Goal: Check status: Check status

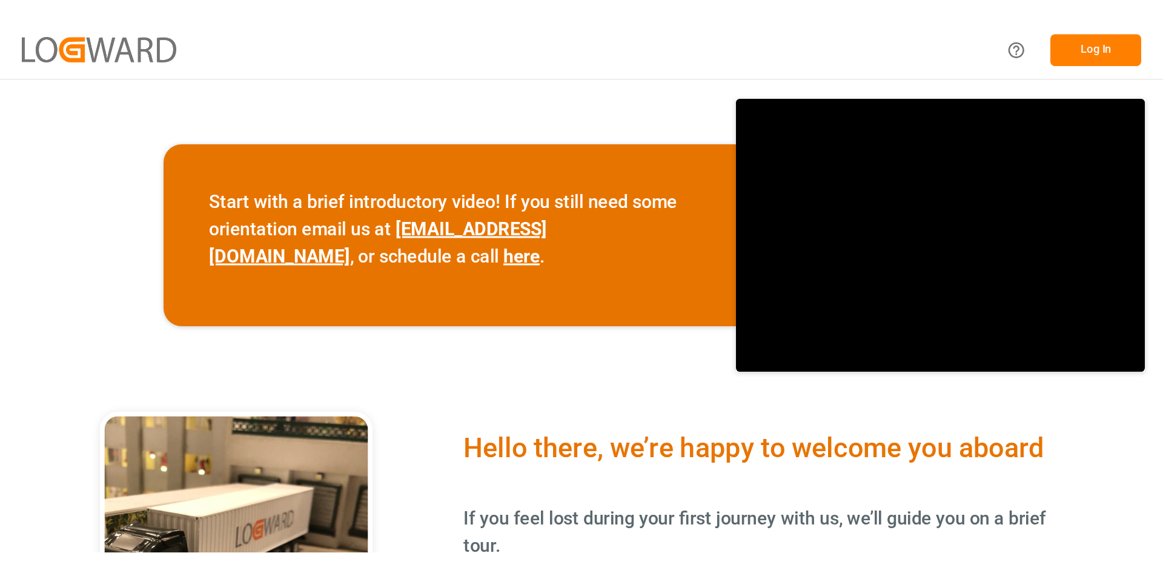
scroll to position [182, 0]
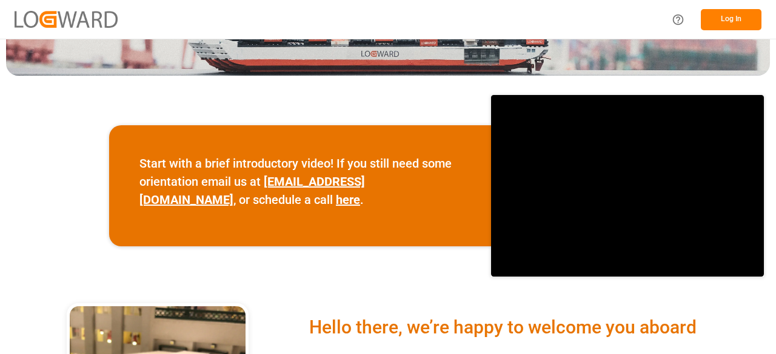
click at [742, 14] on button "Log In" at bounding box center [730, 19] width 61 height 21
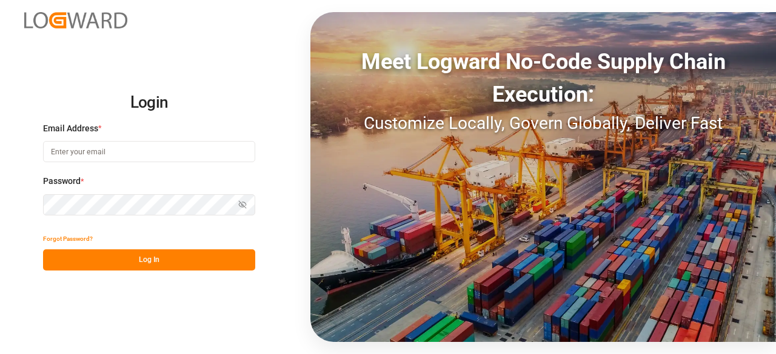
type input "[PERSON_NAME][EMAIL_ADDRESS][PERSON_NAME][DOMAIN_NAME]"
click at [147, 259] on button "Log In" at bounding box center [149, 260] width 212 height 21
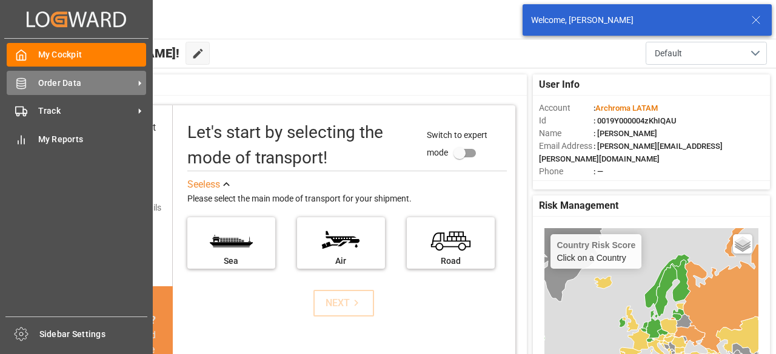
click at [28, 88] on div "Order Data Order Data" at bounding box center [76, 83] width 139 height 24
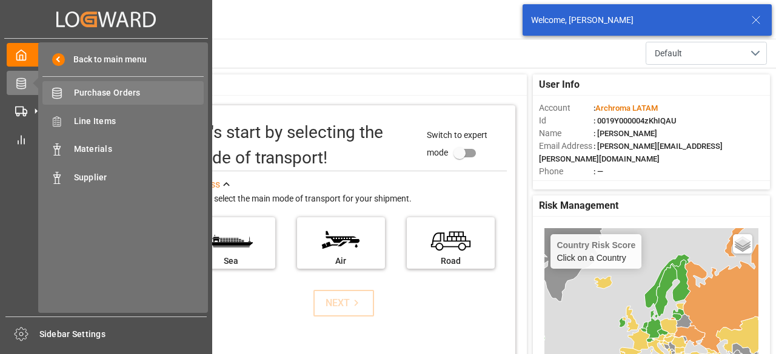
click at [135, 98] on span "Purchase Orders" at bounding box center [139, 93] width 130 height 13
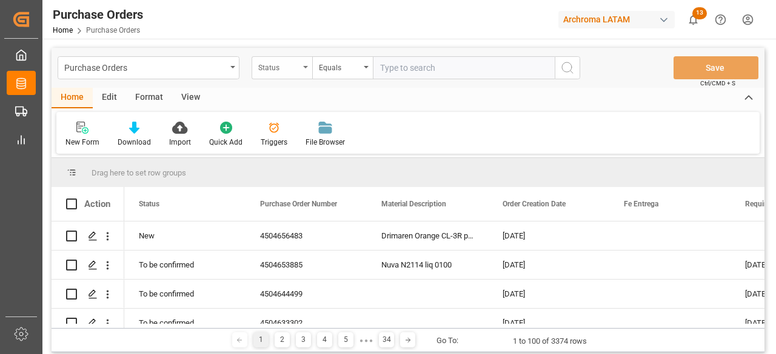
click at [291, 67] on div "Status" at bounding box center [278, 66] width 41 height 14
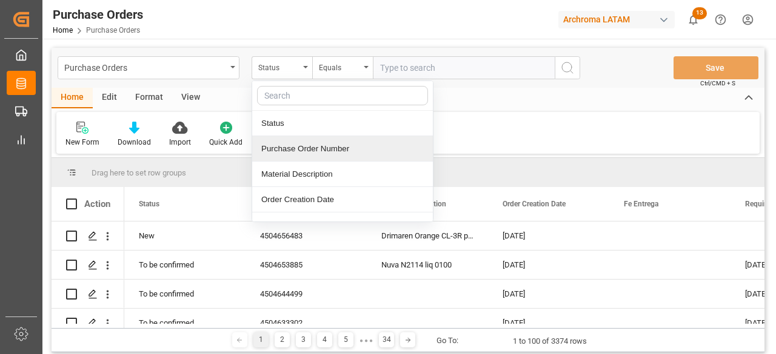
click at [318, 150] on div "Purchase Order Number" at bounding box center [342, 148] width 181 height 25
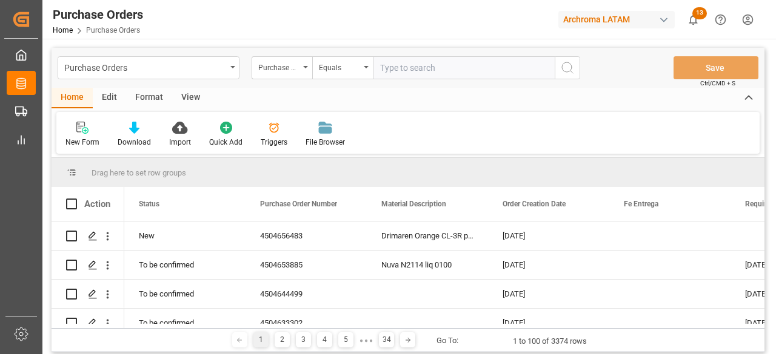
click at [397, 76] on input "text" at bounding box center [464, 67] width 182 height 23
paste input "4504656527"
type input "4504656527"
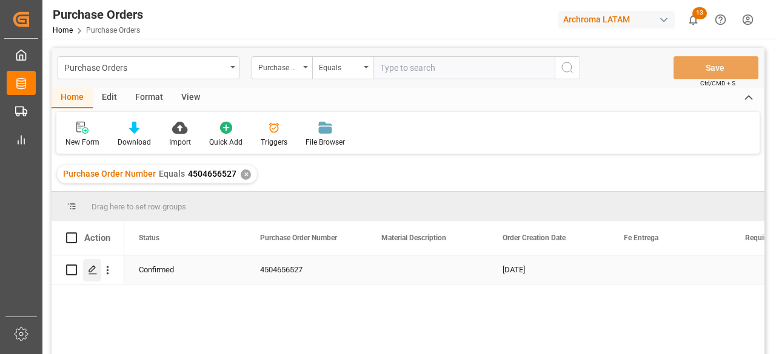
click at [96, 279] on div "Press SPACE to select this row." at bounding box center [92, 270] width 18 height 22
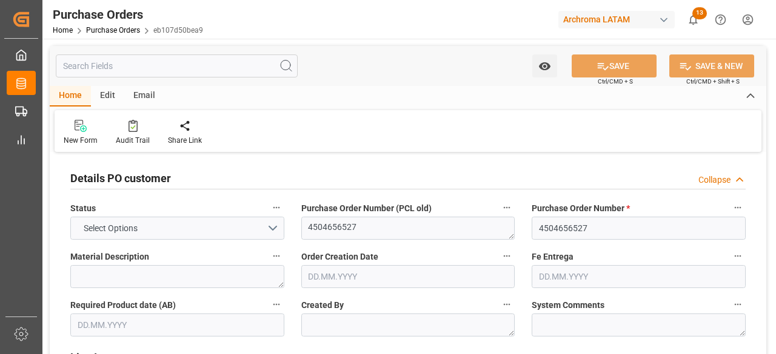
type input "1"
type input "[DATE]"
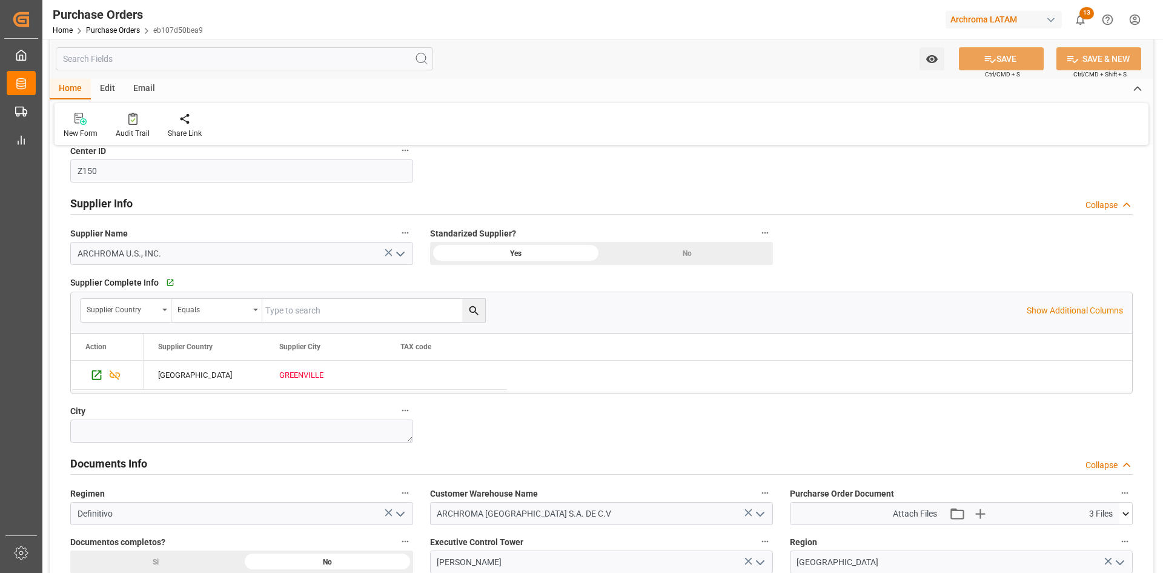
scroll to position [424, 0]
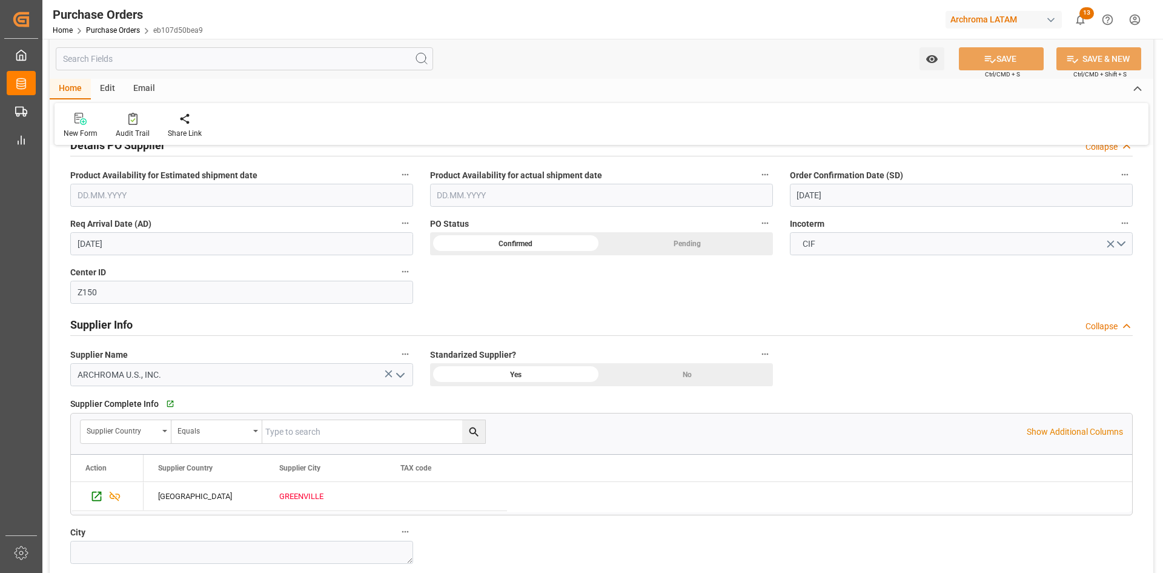
click at [169, 245] on input "03.09.2025" at bounding box center [241, 243] width 343 height 23
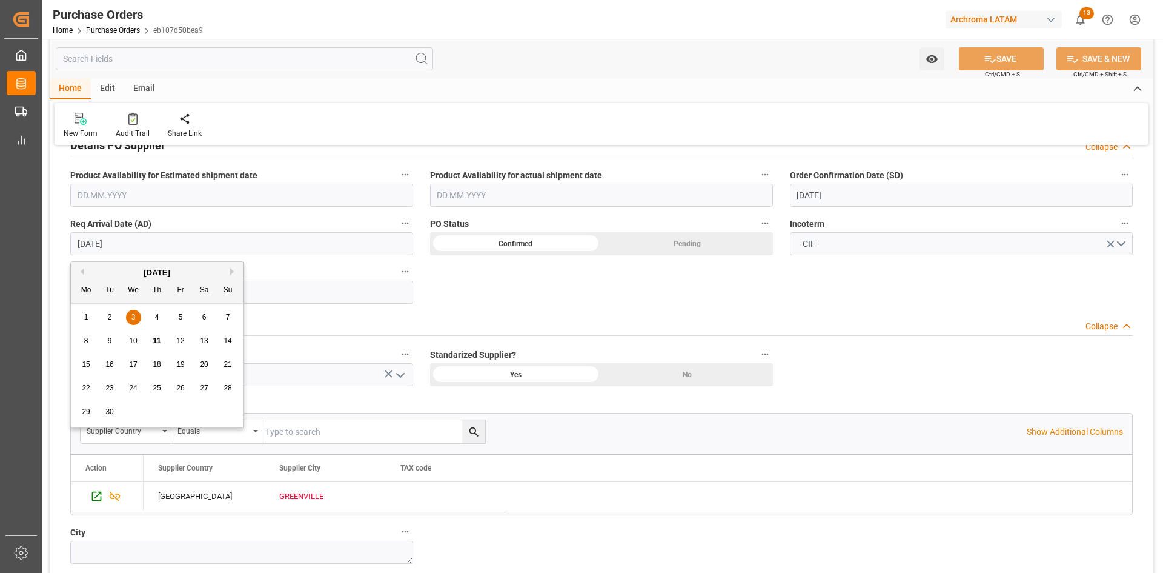
click at [156, 339] on span "11" at bounding box center [157, 340] width 8 height 8
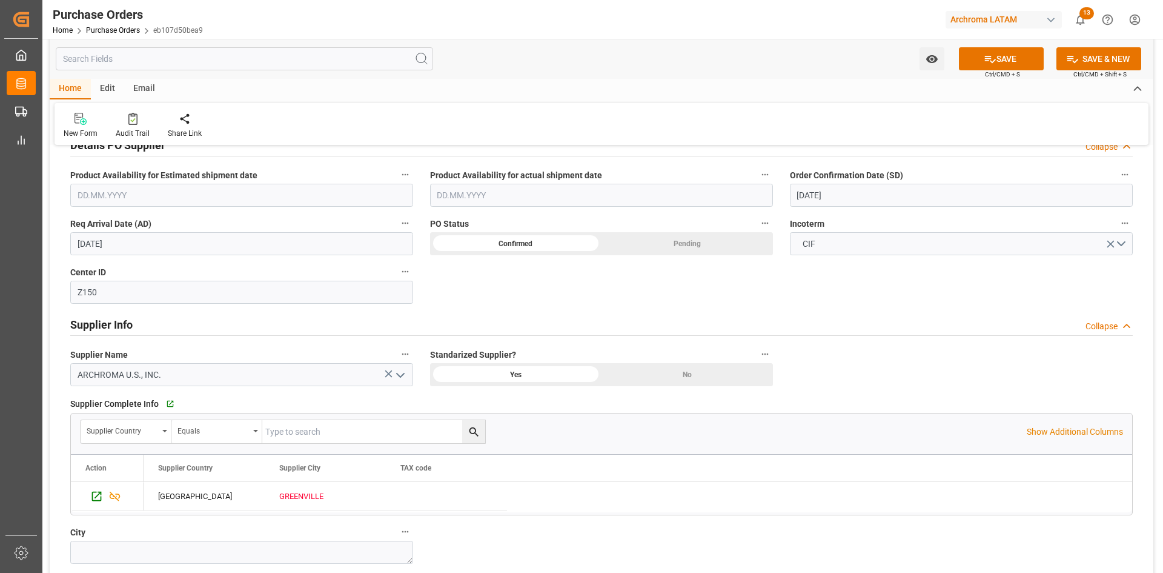
drag, startPoint x: 169, startPoint y: 247, endPoint x: 161, endPoint y: 256, distance: 11.6
click at [169, 247] on input "11.09.2025" at bounding box center [241, 243] width 343 height 23
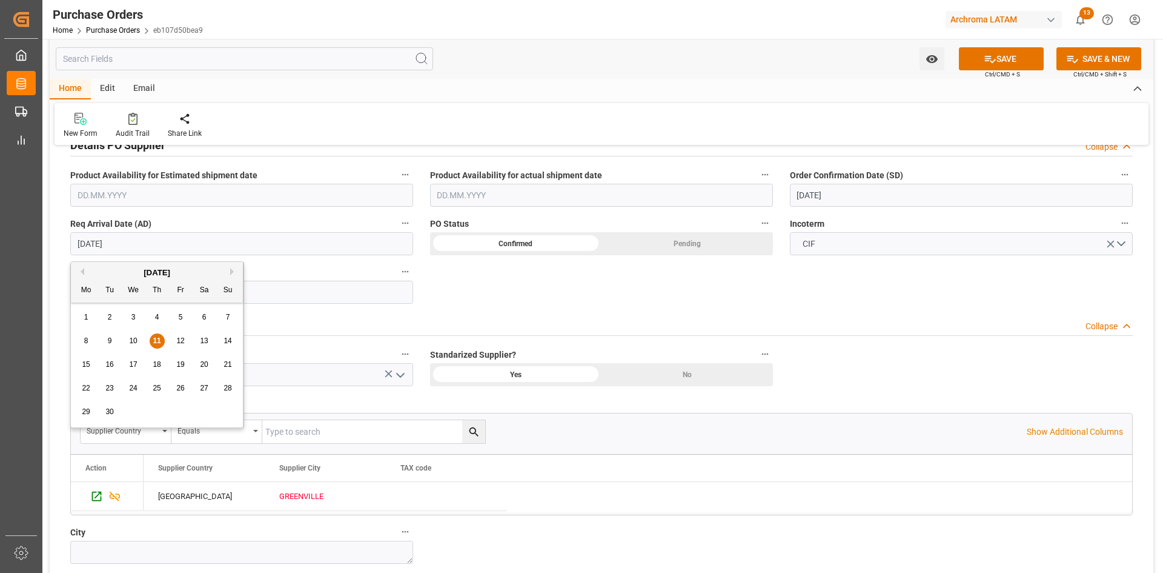
click at [185, 344] on div "12" at bounding box center [180, 341] width 15 height 15
type input "12.09.2025"
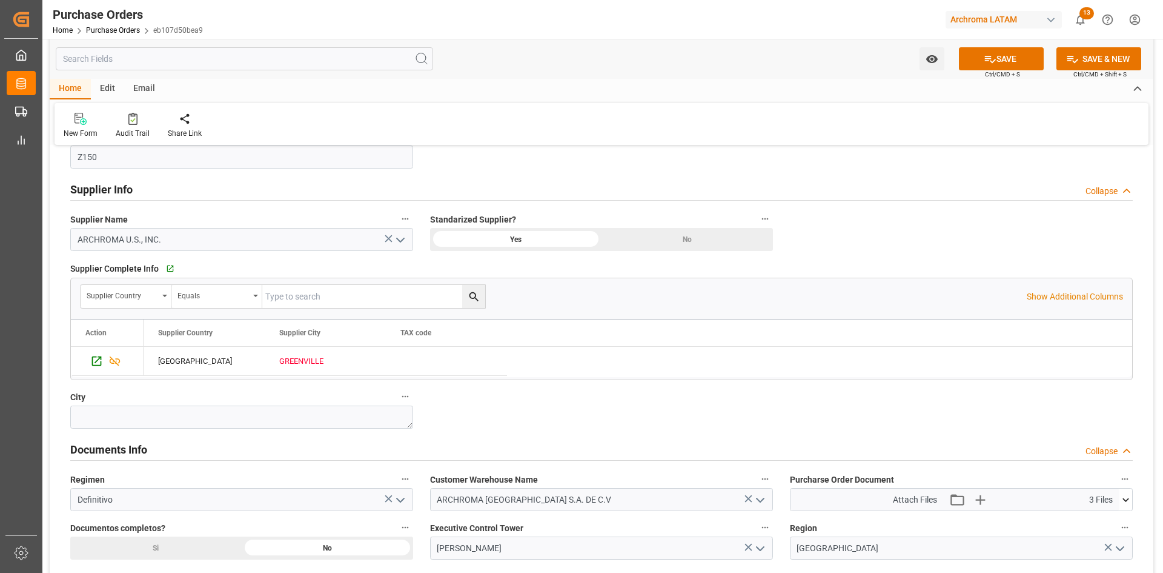
scroll to position [727, 0]
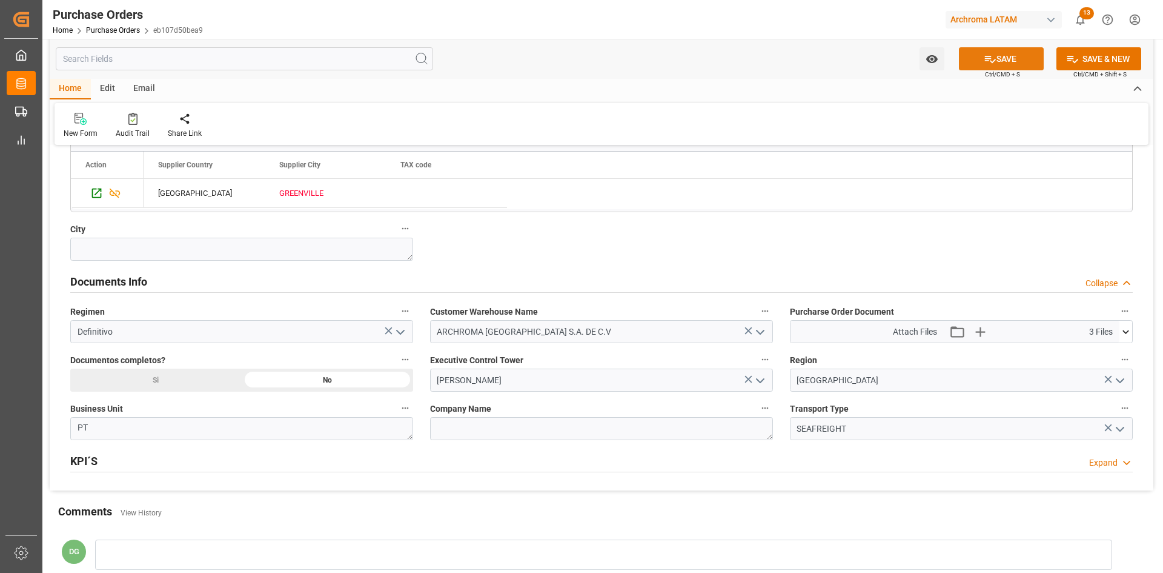
click at [775, 61] on button "SAVE" at bounding box center [1001, 58] width 85 height 23
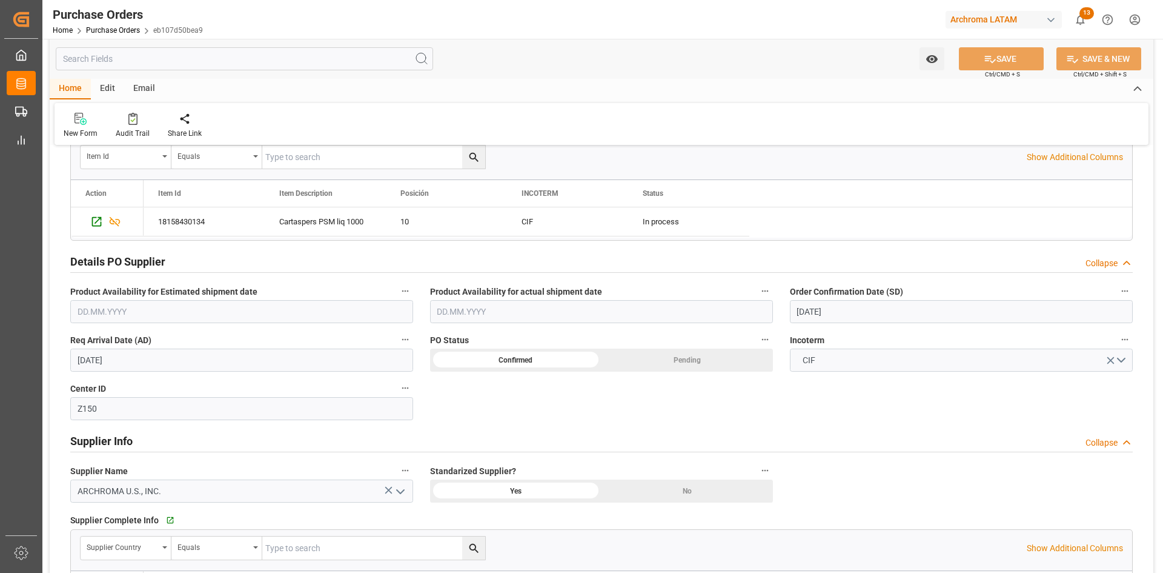
scroll to position [242, 0]
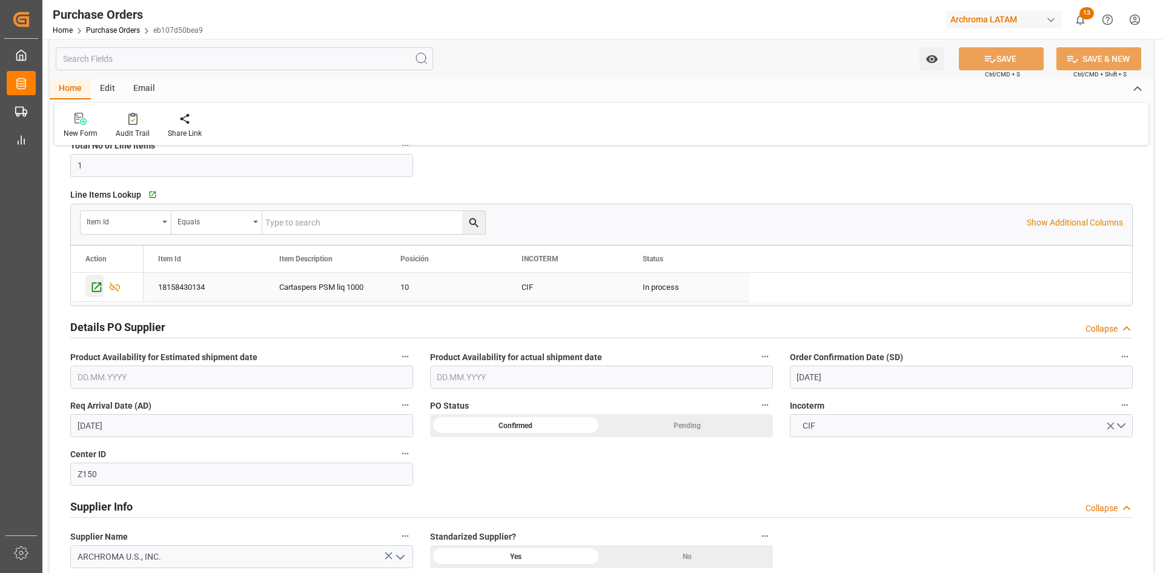
click at [96, 293] on icon "Press SPACE to select this row." at bounding box center [96, 287] width 13 height 13
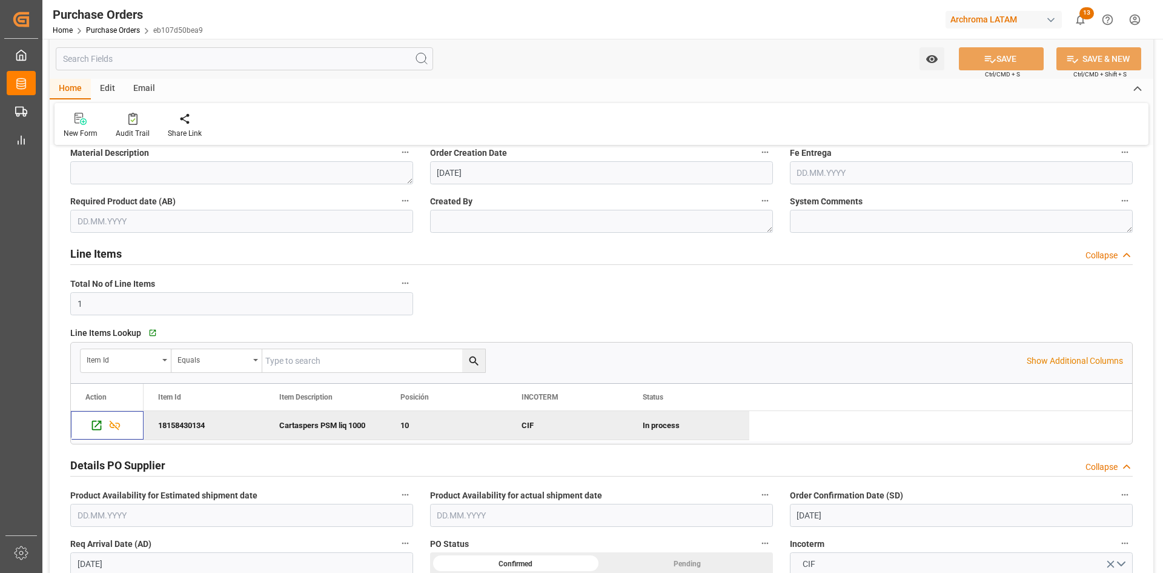
scroll to position [0, 0]
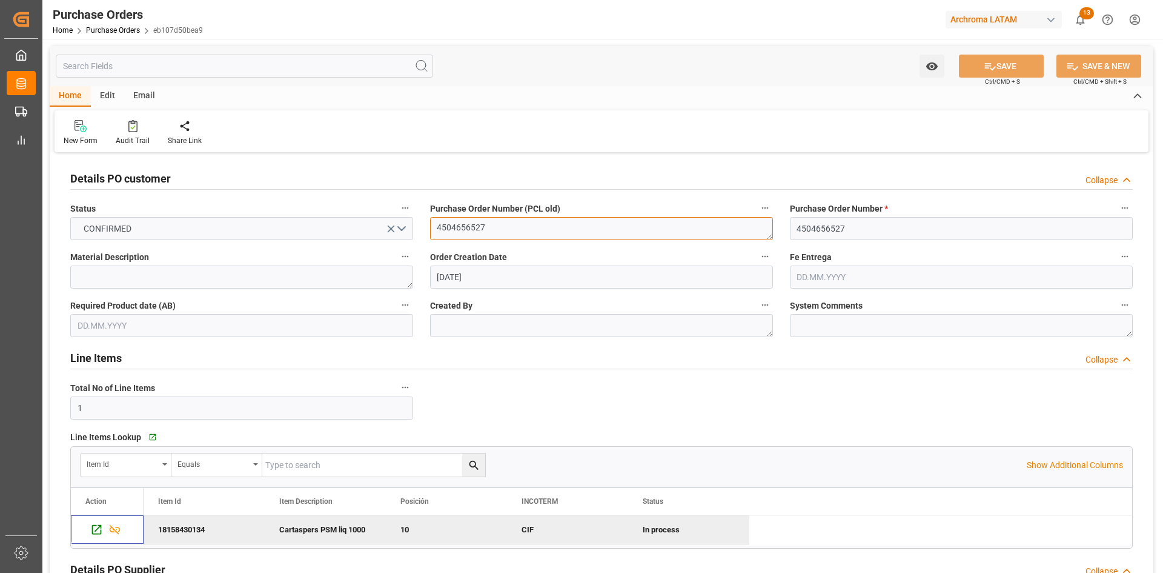
click at [551, 221] on textarea "4504656527" at bounding box center [601, 228] width 343 height 23
click at [550, 221] on textarea "4504656527" at bounding box center [601, 228] width 343 height 23
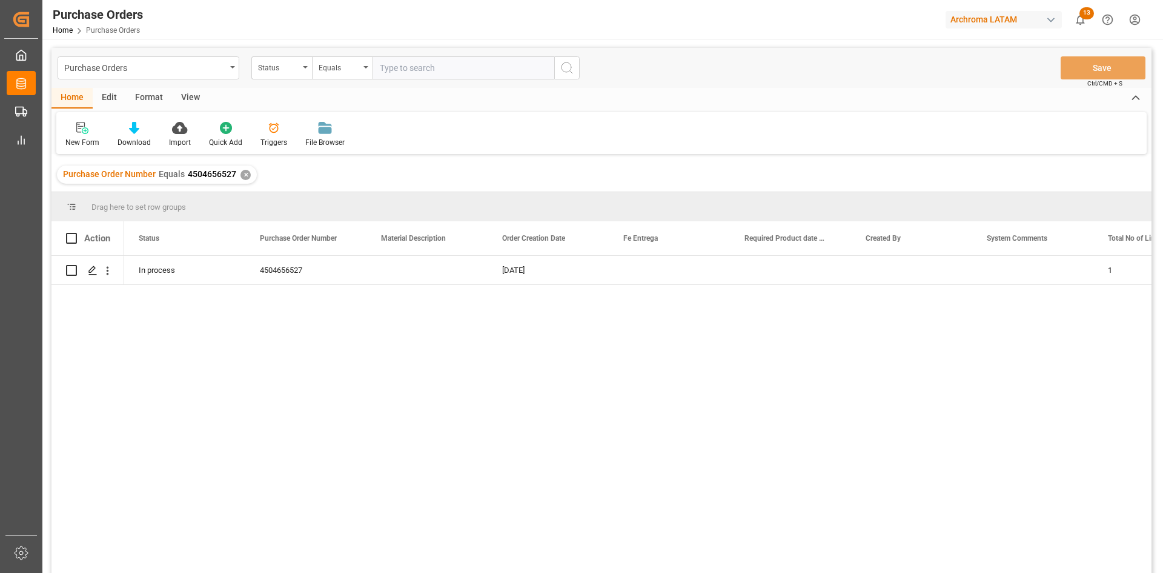
click at [241, 177] on div "✕" at bounding box center [246, 175] width 10 height 10
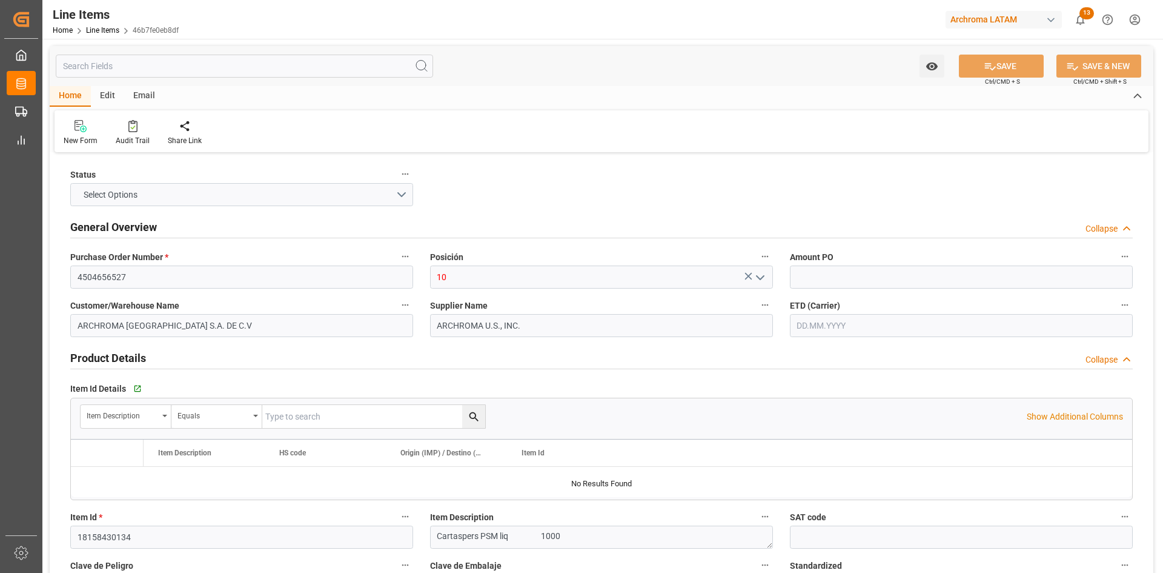
type input "12352400"
type input "6"
type input "6000"
type input "6348"
type input "11820"
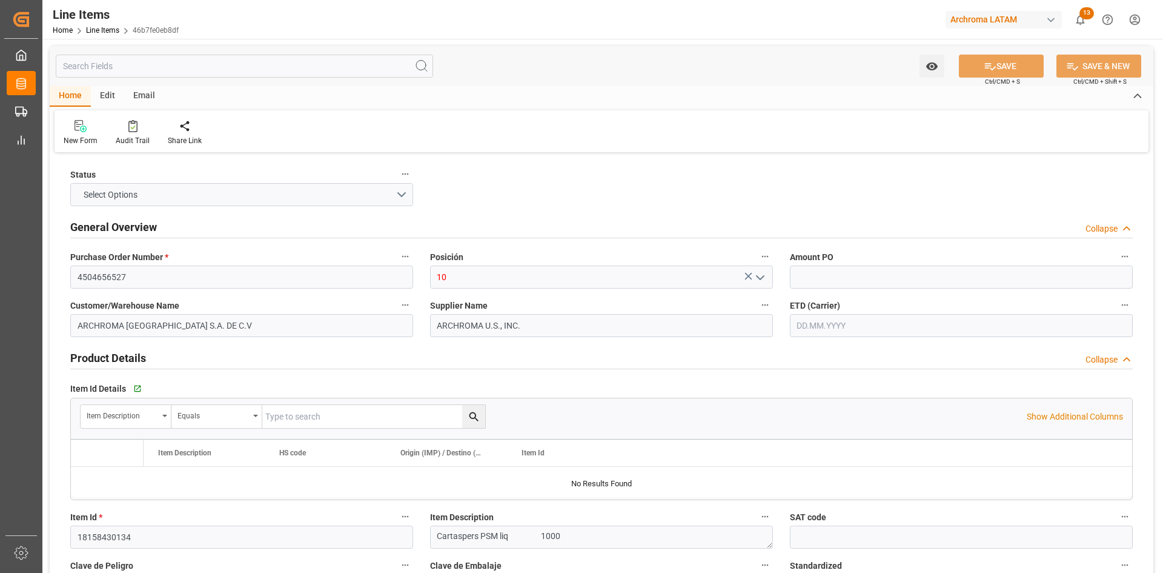
type input "3907999900"
type input "[DATE]"
type input "[DATE] 19:13"
type input "[DATE] 19:51"
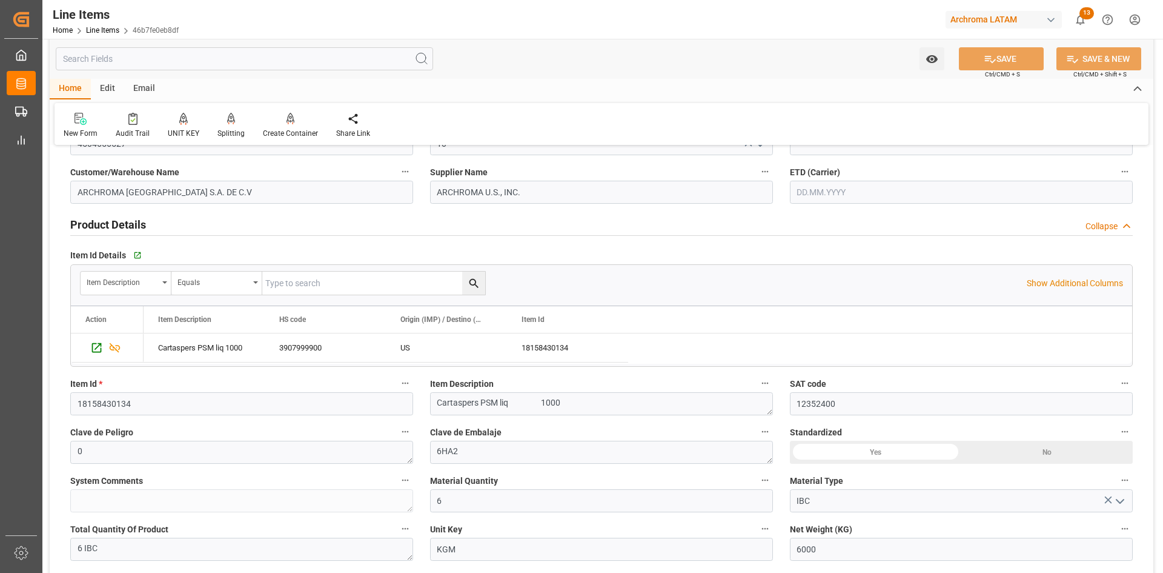
scroll to position [121, 0]
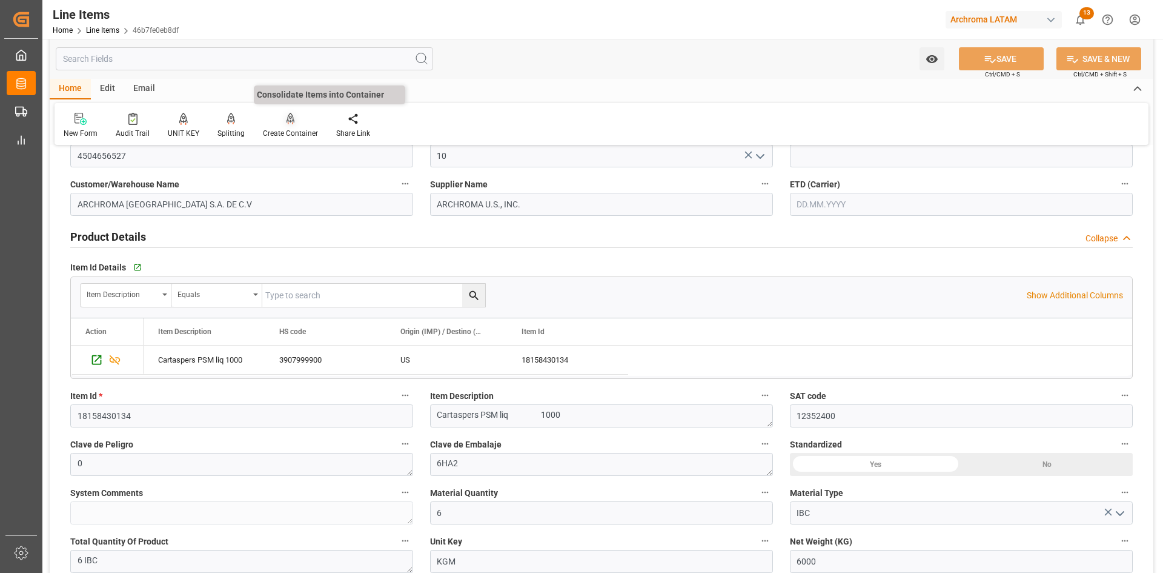
click at [291, 120] on div at bounding box center [290, 118] width 55 height 13
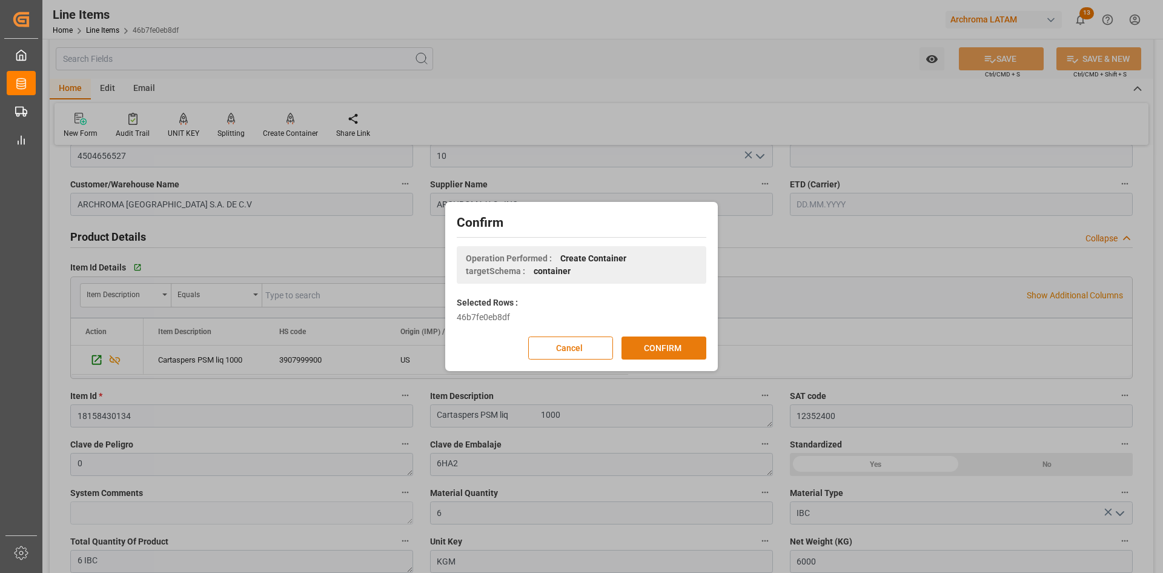
click at [666, 348] on button "CONFIRM" at bounding box center [664, 347] width 85 height 23
click at [524, 353] on div "Cancel CONFIRM" at bounding box center [582, 347] width 250 height 23
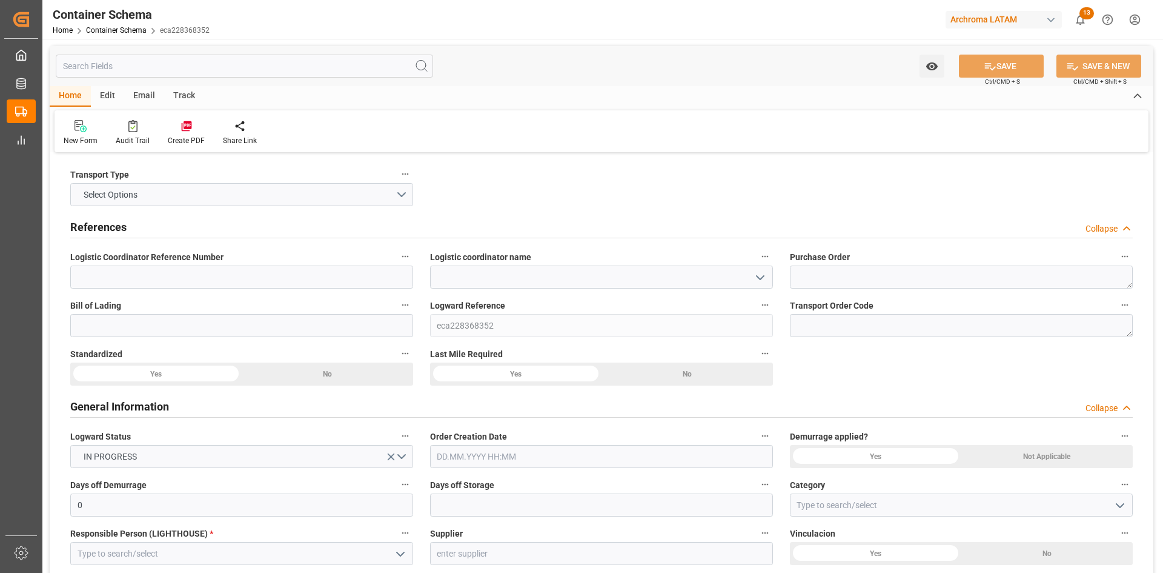
type input "0"
type input "1"
type input "6"
type input "6000"
type input "6348"
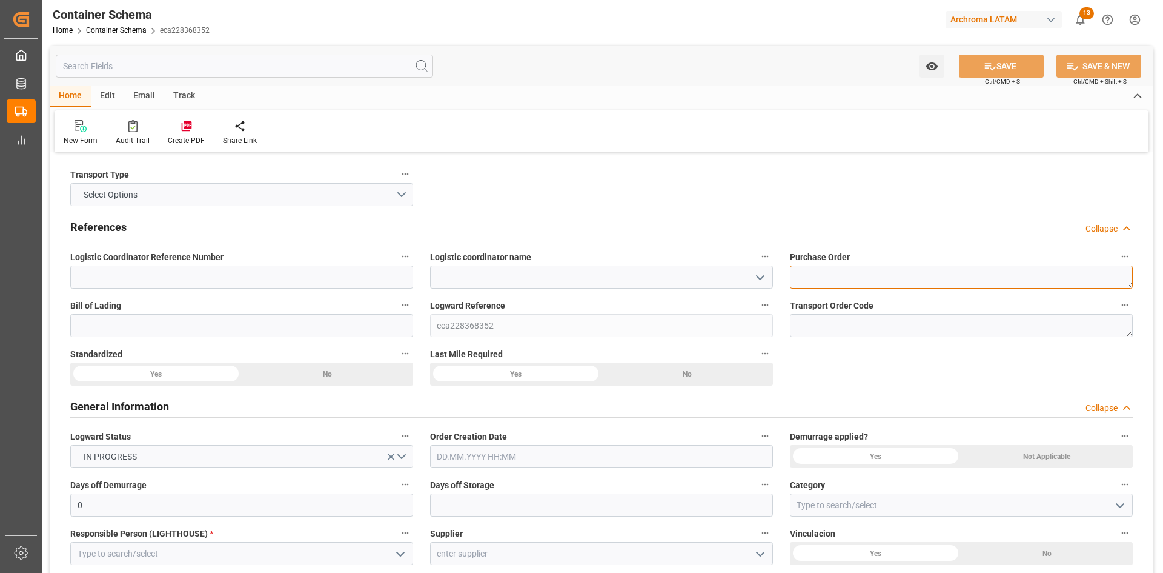
click at [865, 270] on textarea at bounding box center [961, 276] width 343 height 23
click at [943, 278] on textarea at bounding box center [961, 276] width 343 height 23
paste textarea "4504656527"
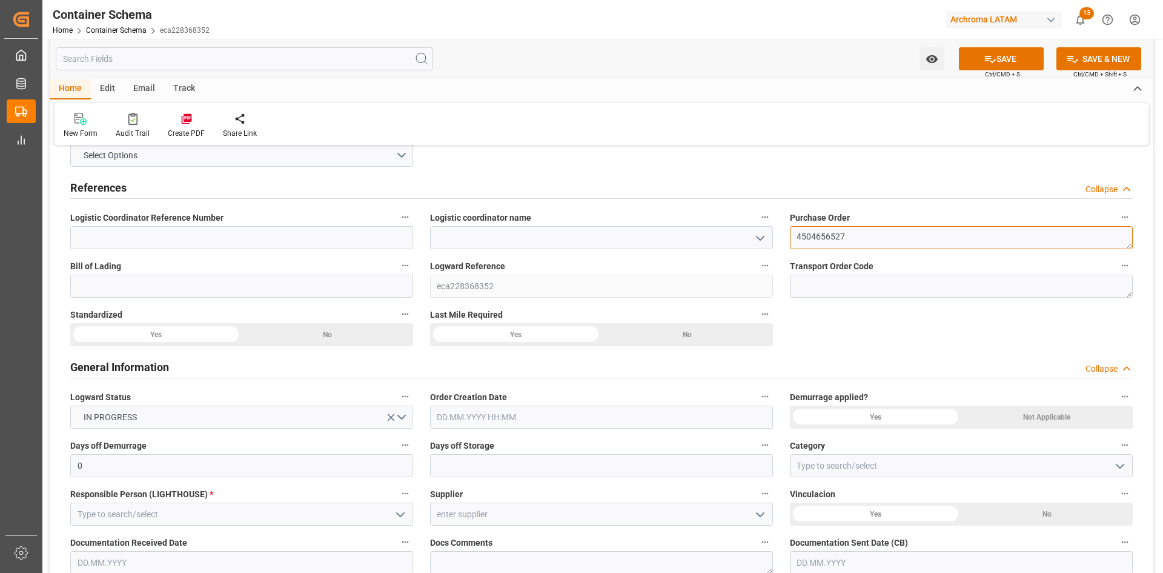
scroll to position [61, 0]
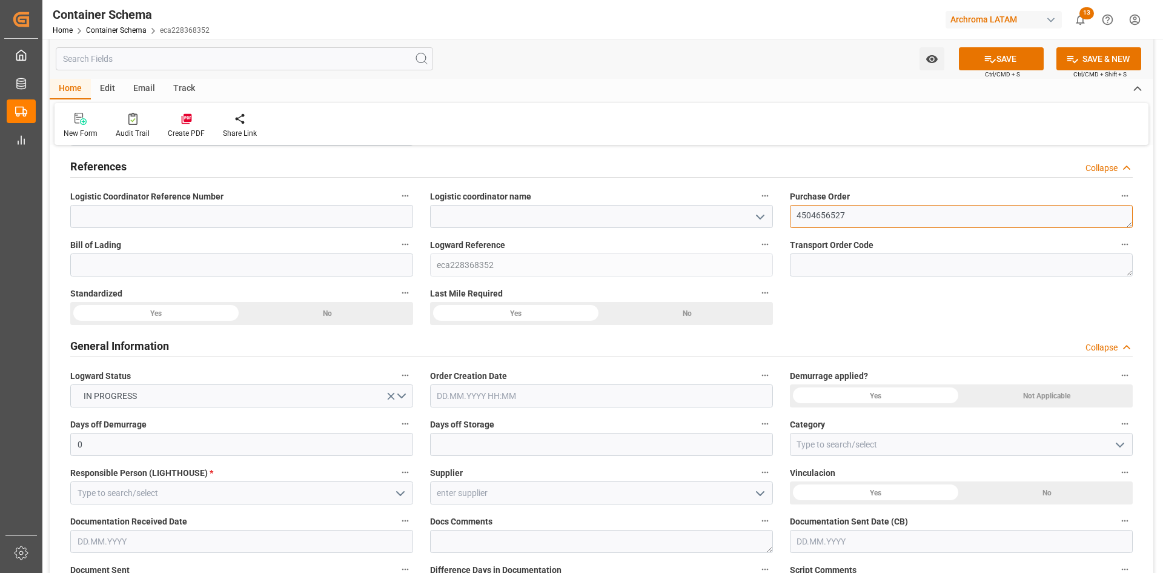
type textarea "4504656527"
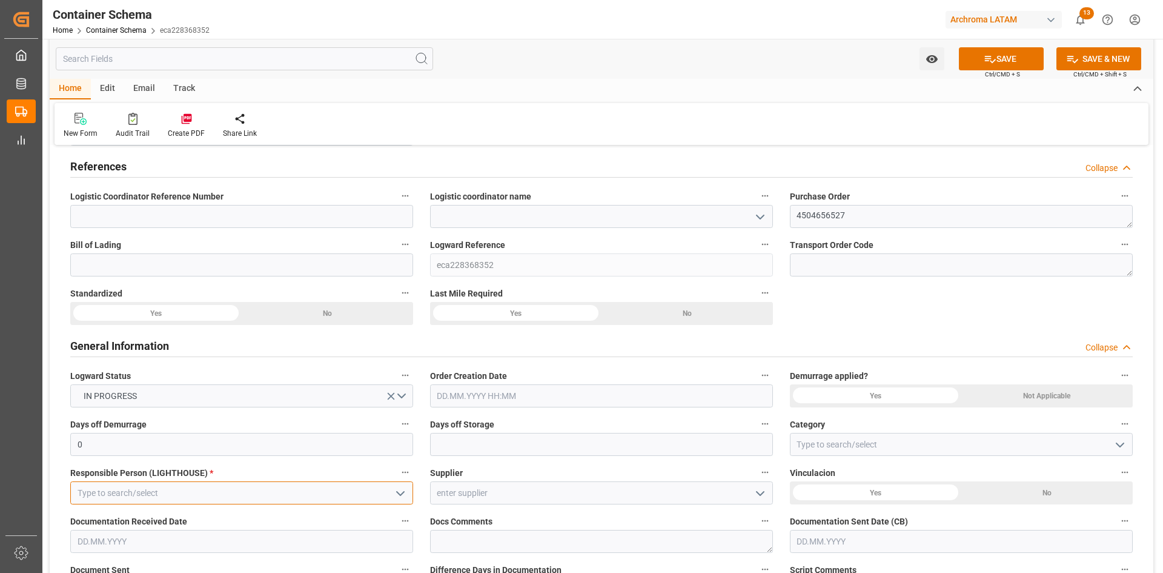
click at [374, 487] on input at bounding box center [241, 492] width 343 height 23
click at [395, 490] on icon "open menu" at bounding box center [400, 493] width 15 height 15
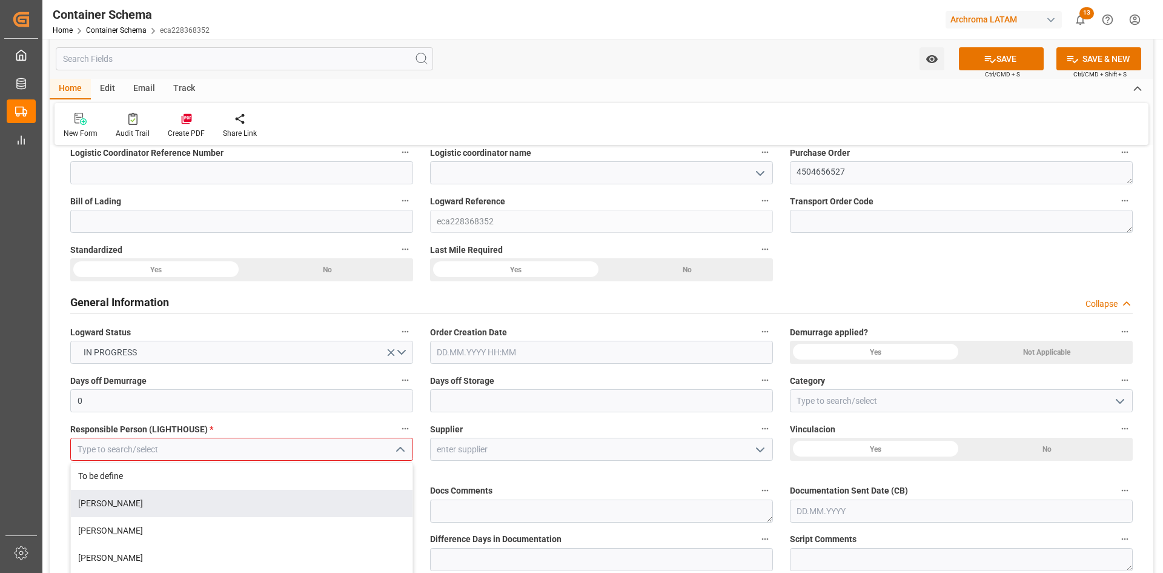
scroll to position [242, 0]
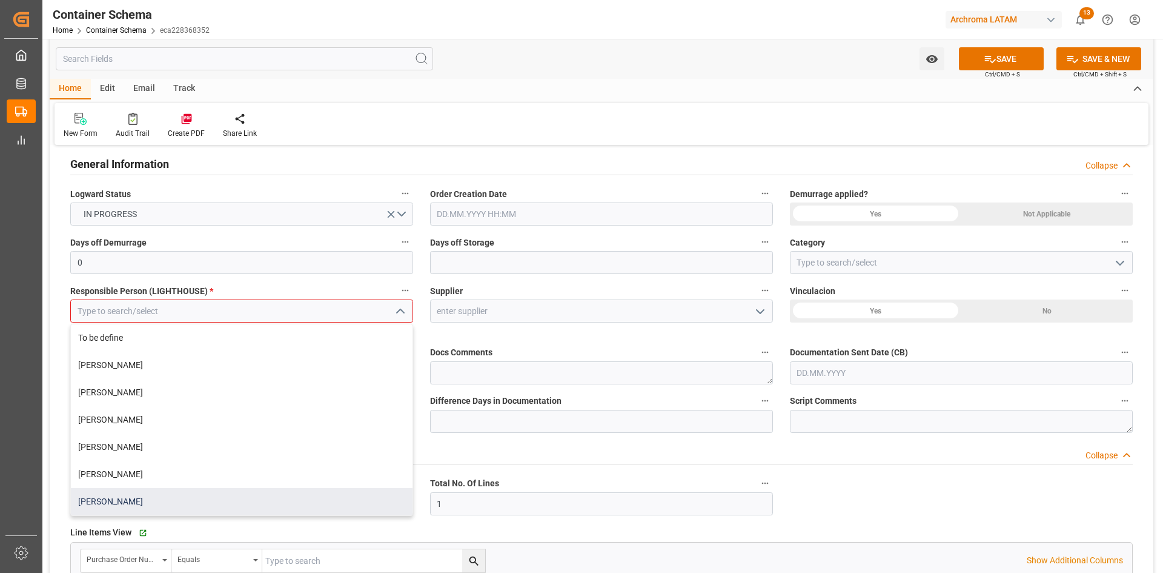
drag, startPoint x: 138, startPoint y: 500, endPoint x: 224, endPoint y: 463, distance: 93.6
click at [140, 498] on div "Dalia Gutierrez" at bounding box center [242, 501] width 342 height 27
type input "Dalia Gutierrez"
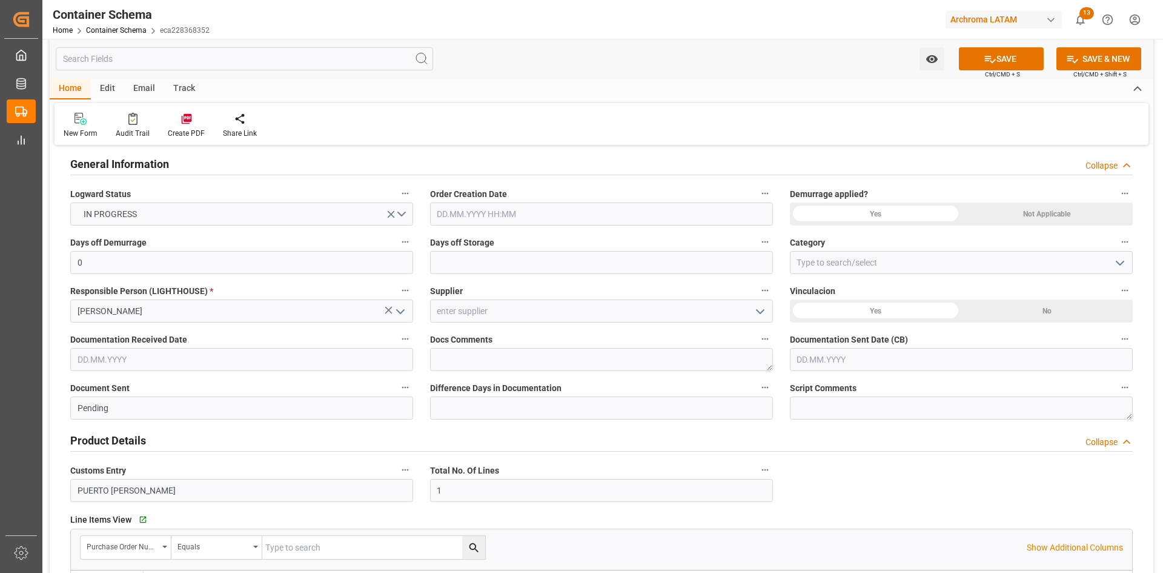
click at [996, 54] on button "SAVE" at bounding box center [1001, 58] width 85 height 23
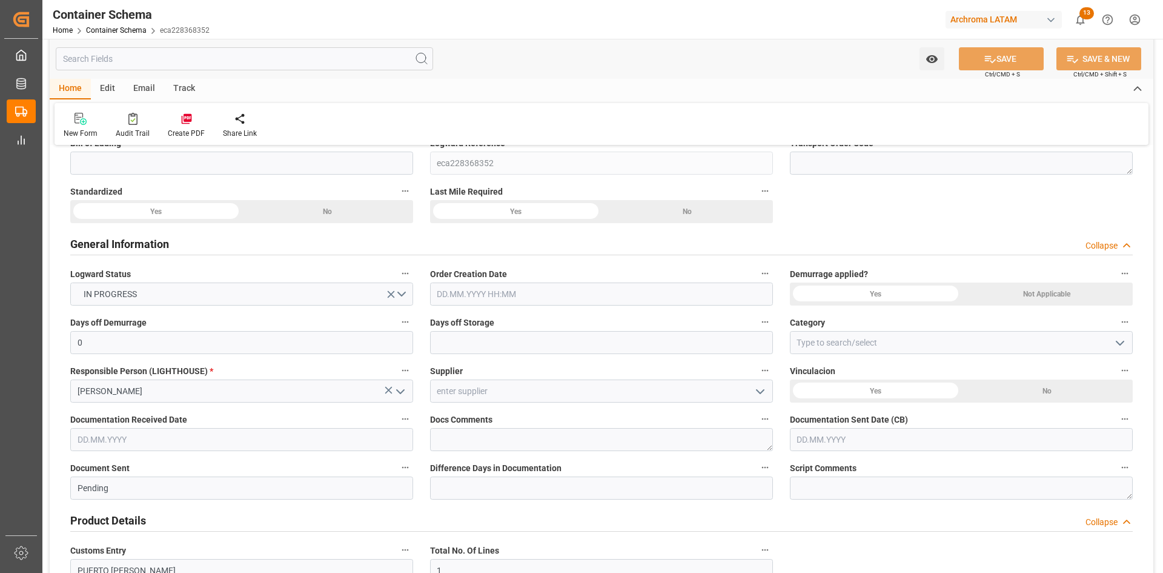
scroll to position [61, 0]
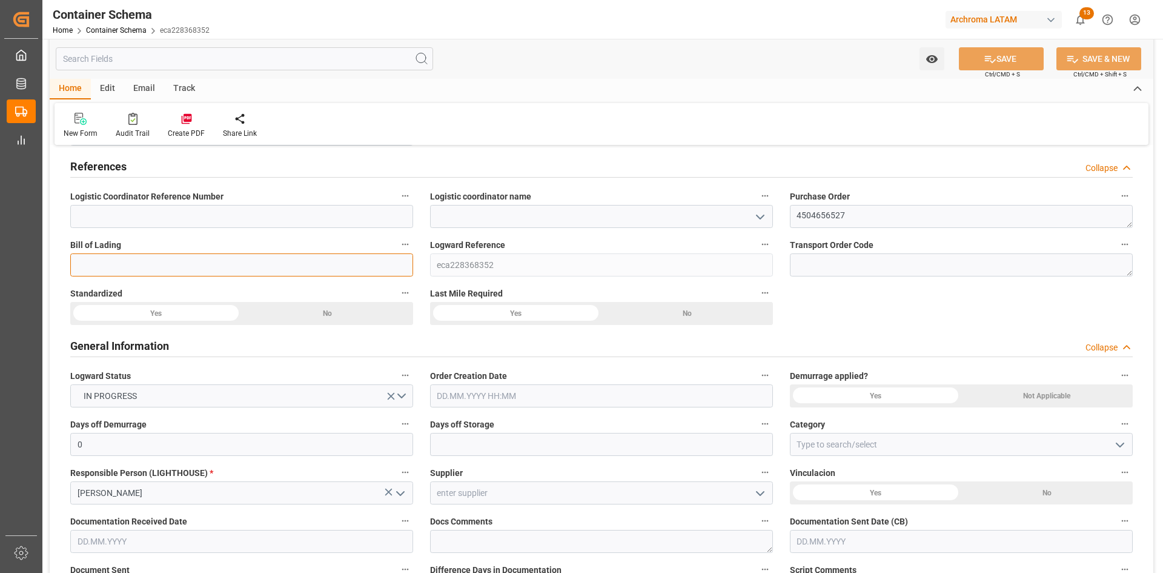
click at [156, 268] on input at bounding box center [241, 264] width 343 height 23
paste input "6310066781"
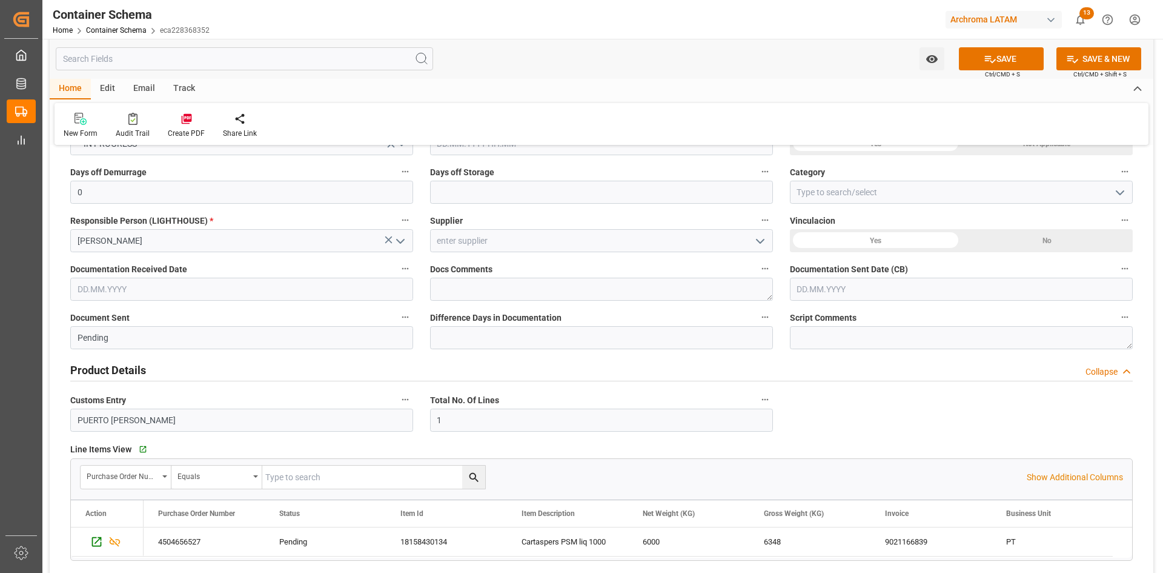
scroll to position [242, 0]
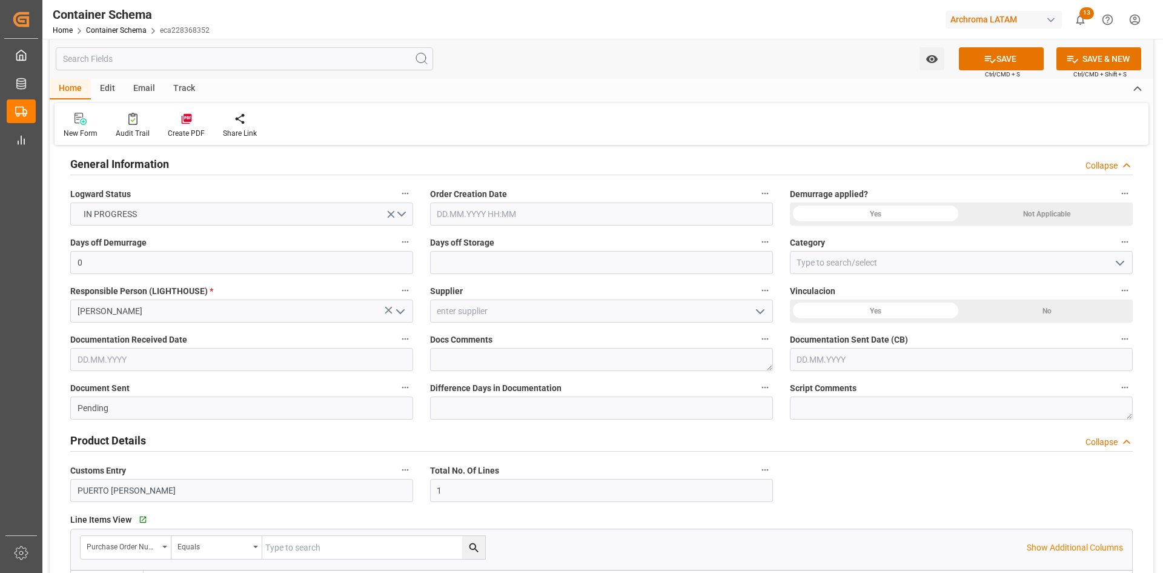
type input "6310066781"
click at [490, 211] on input "text" at bounding box center [601, 213] width 343 height 23
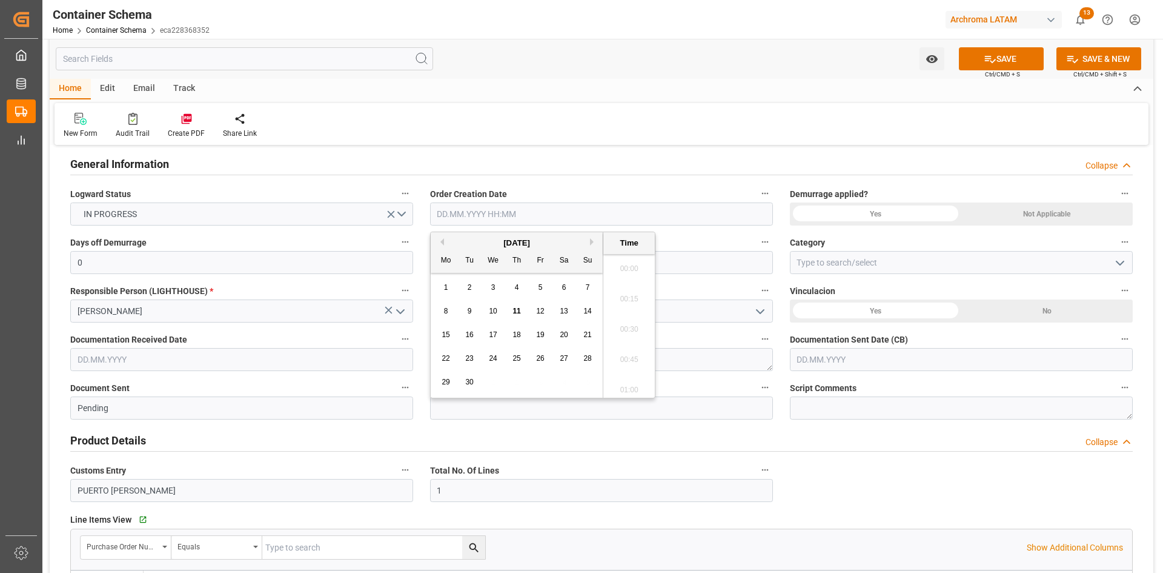
scroll to position [1549, 0]
click at [465, 239] on div "September 2025" at bounding box center [517, 243] width 172 height 12
click at [475, 285] on div "2" at bounding box center [469, 288] width 15 height 15
type input "02.09.2025 00:00"
click at [887, 451] on div at bounding box center [601, 451] width 1063 height 1
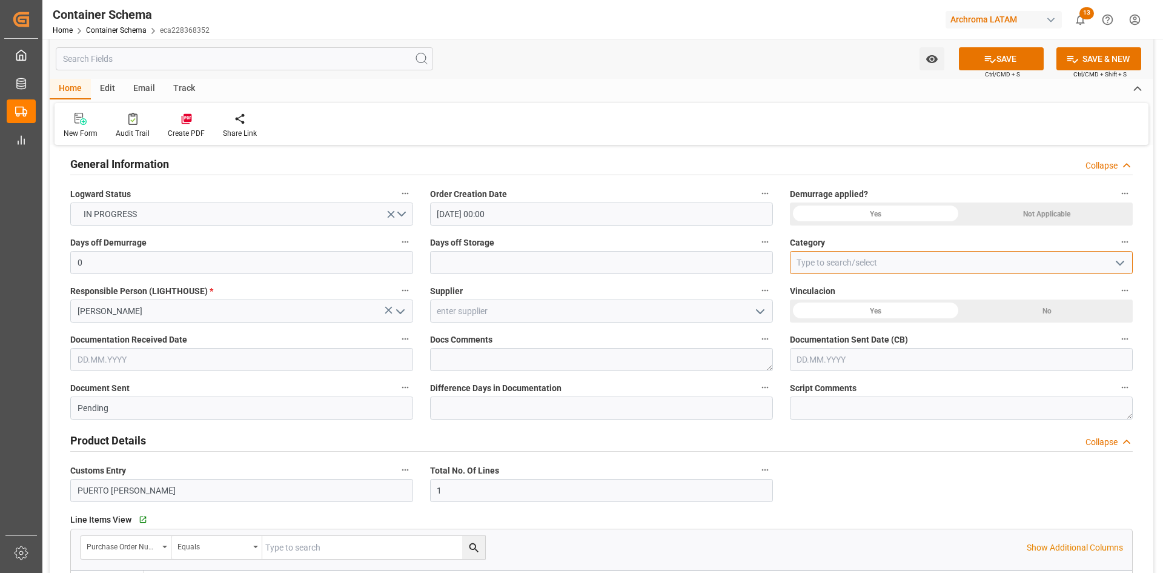
click at [864, 262] on input at bounding box center [961, 262] width 343 height 23
click at [1119, 264] on icon "open menu" at bounding box center [1120, 263] width 15 height 15
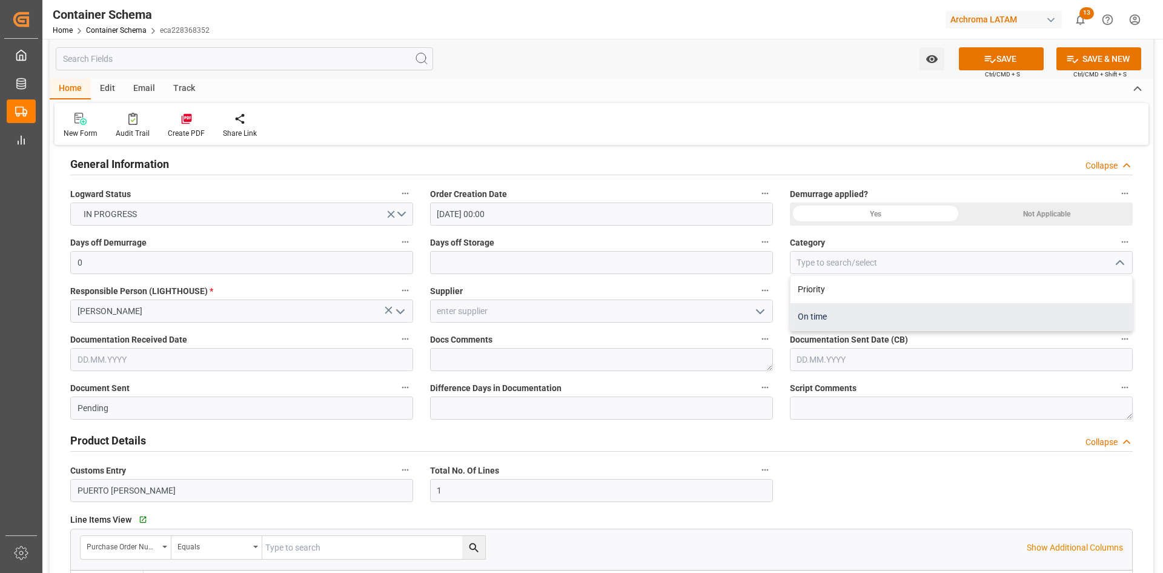
click at [831, 308] on div "On time" at bounding box center [962, 316] width 342 height 27
type input "On time"
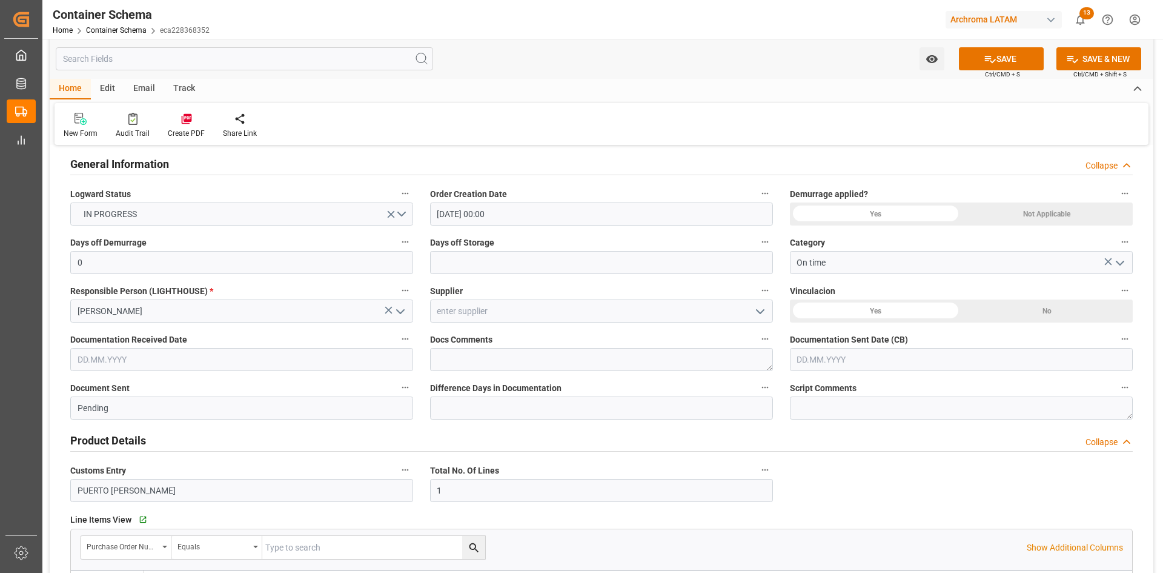
click at [762, 307] on icon "open menu" at bounding box center [760, 311] width 15 height 15
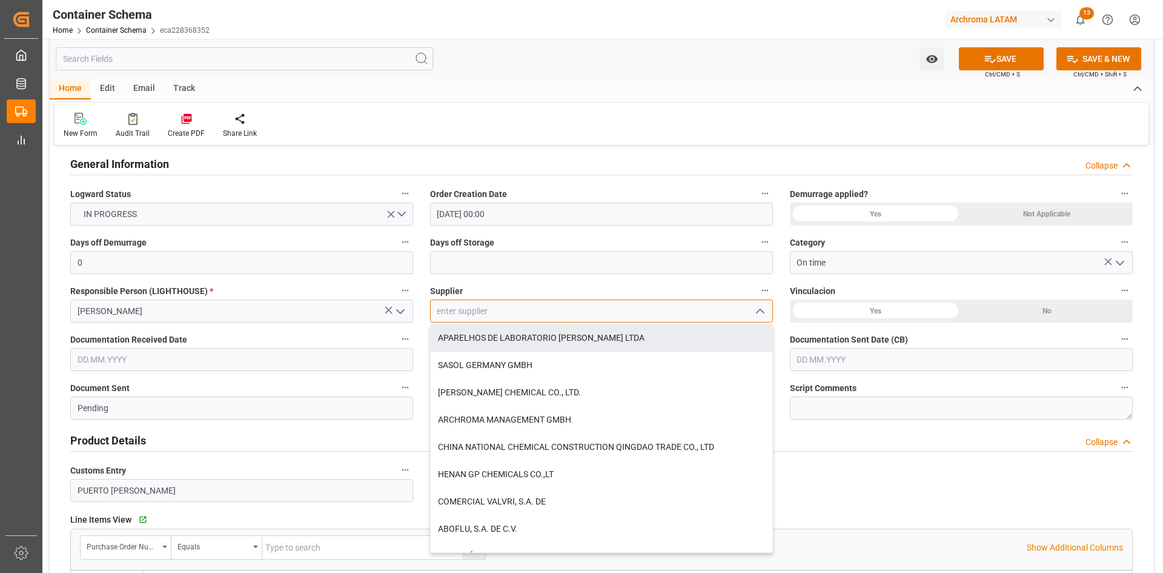
click at [511, 313] on input at bounding box center [601, 310] width 343 height 23
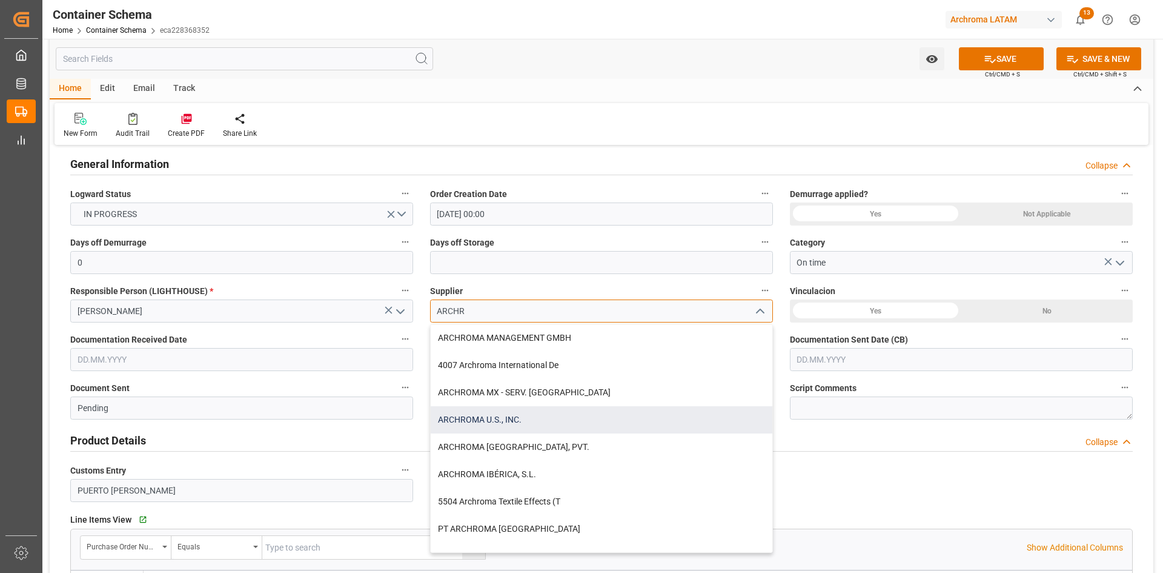
click at [539, 408] on div "ARCHROMA U.S., INC." at bounding box center [602, 419] width 342 height 27
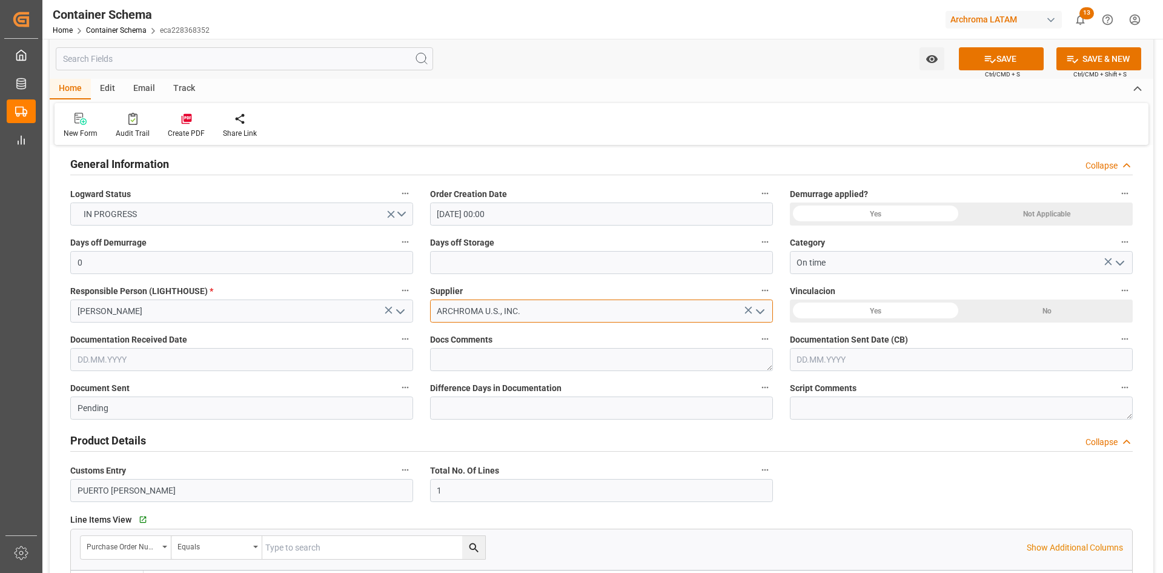
type input "ARCHROMA U.S., INC."
click at [1018, 309] on div "No" at bounding box center [1047, 310] width 171 height 23
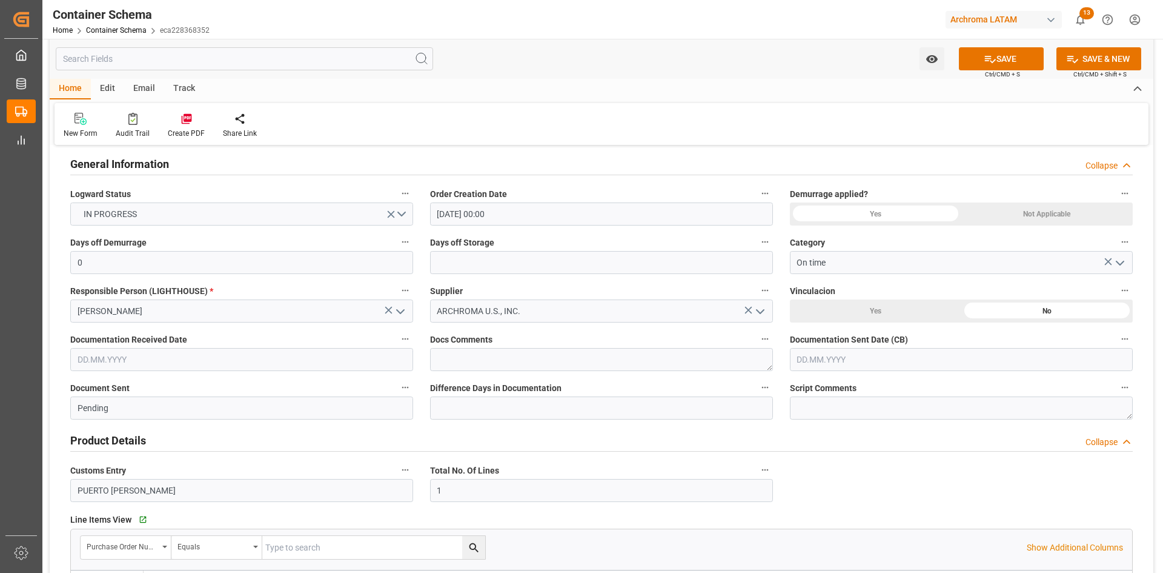
click at [188, 361] on input "text" at bounding box center [241, 359] width 343 height 23
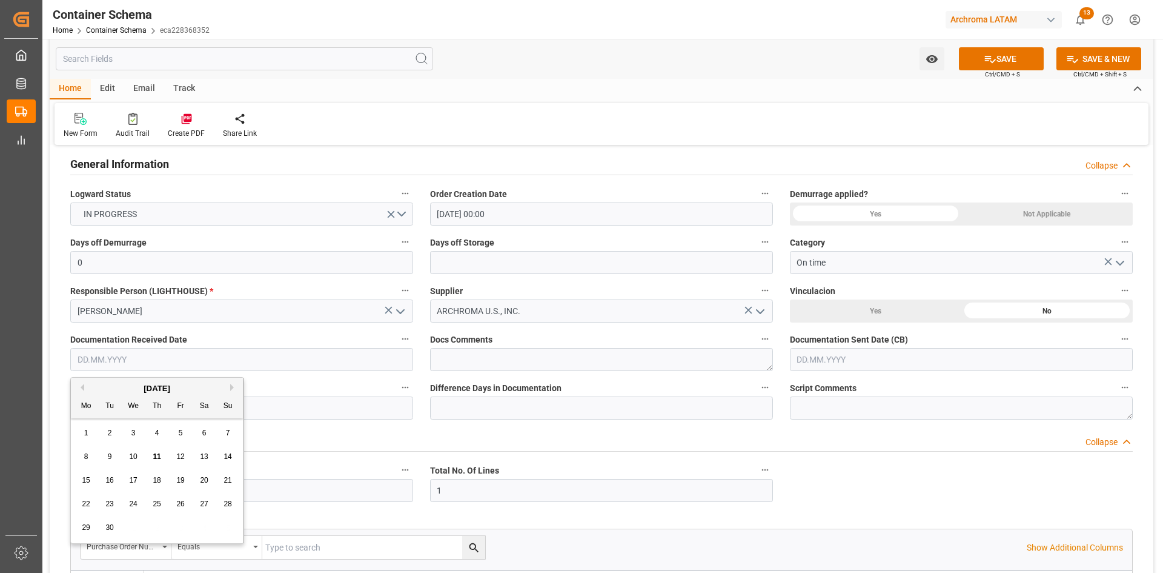
click at [136, 434] on div "3" at bounding box center [133, 433] width 15 height 15
type input "03.09.2025"
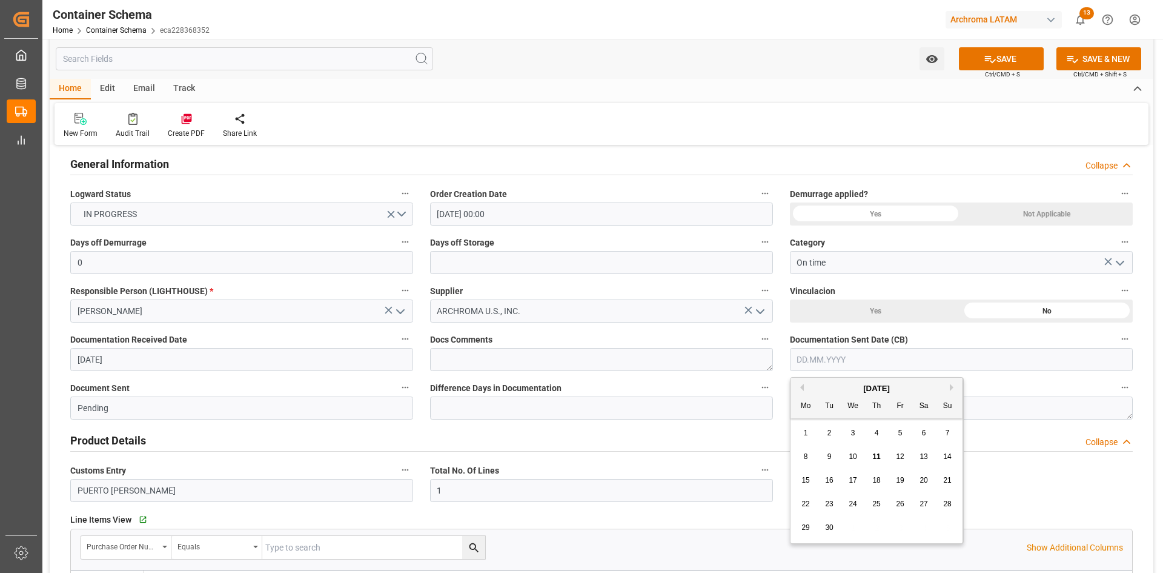
click at [863, 354] on input "text" at bounding box center [961, 359] width 343 height 23
click at [830, 386] on div "September 2025" at bounding box center [877, 388] width 172 height 12
click at [877, 430] on span "4" at bounding box center [877, 432] width 4 height 8
type input "04.09.2025"
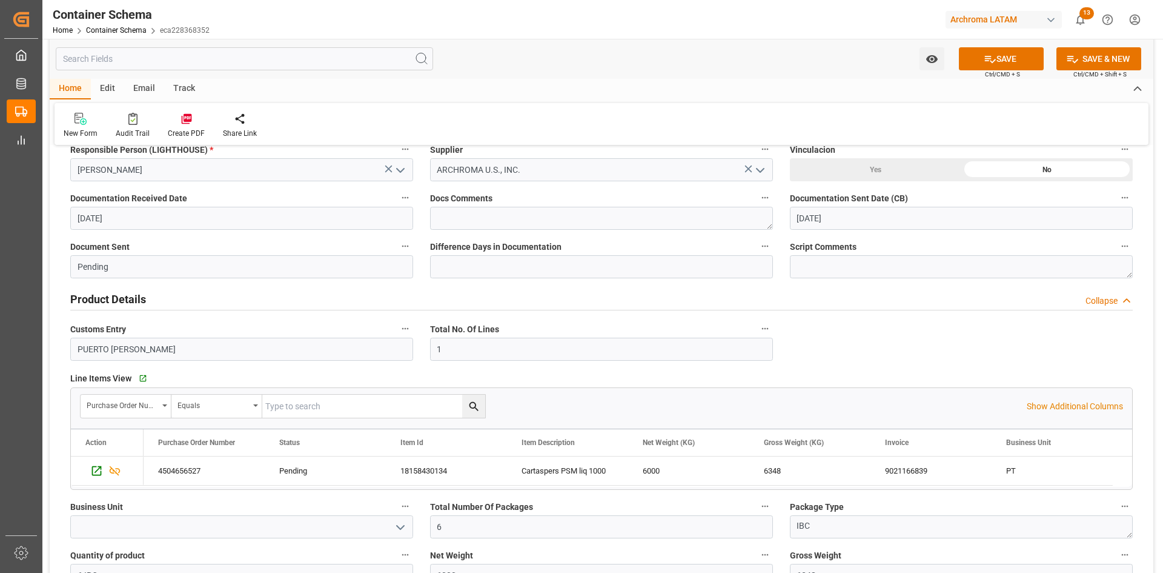
scroll to position [545, 0]
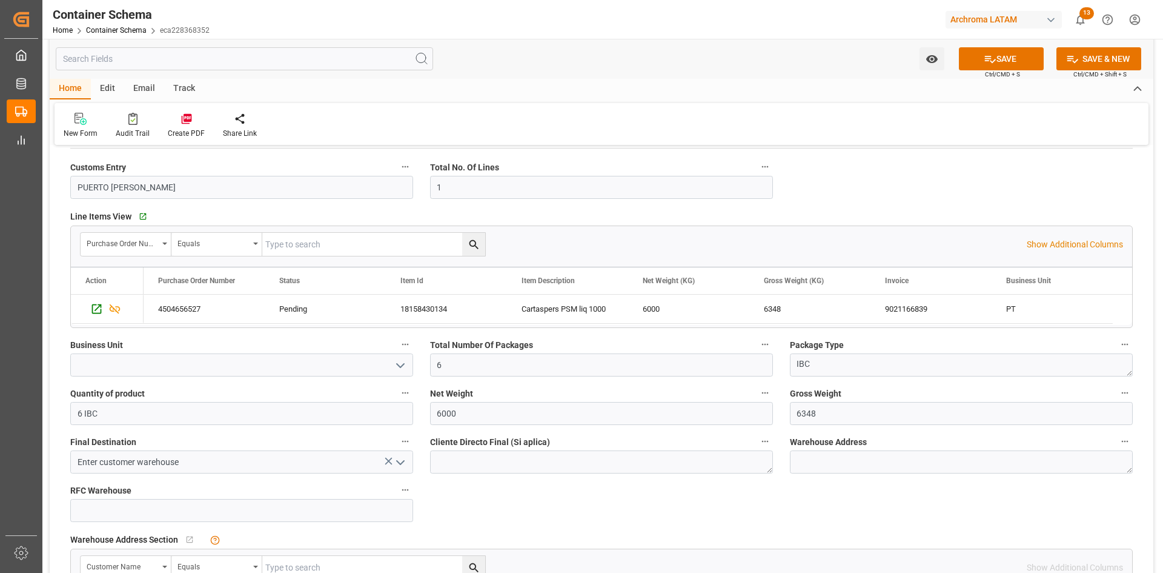
click at [401, 368] on icon "open menu" at bounding box center [400, 365] width 15 height 15
click at [98, 401] on div "PT" at bounding box center [242, 391] width 342 height 27
type input "PT"
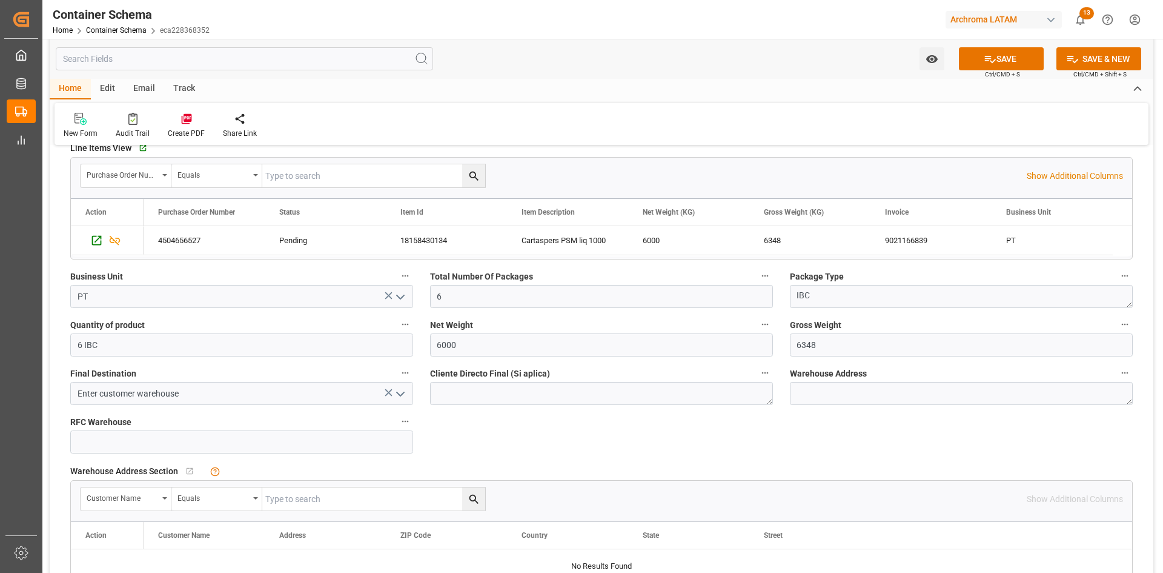
scroll to position [667, 0]
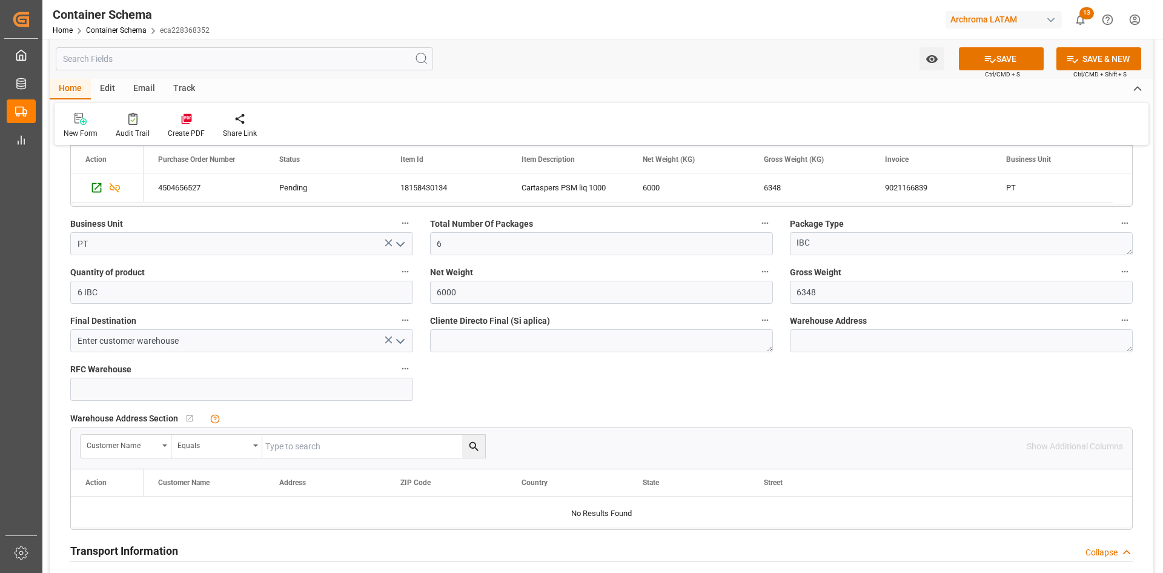
click at [401, 344] on icon "open menu" at bounding box center [400, 341] width 15 height 15
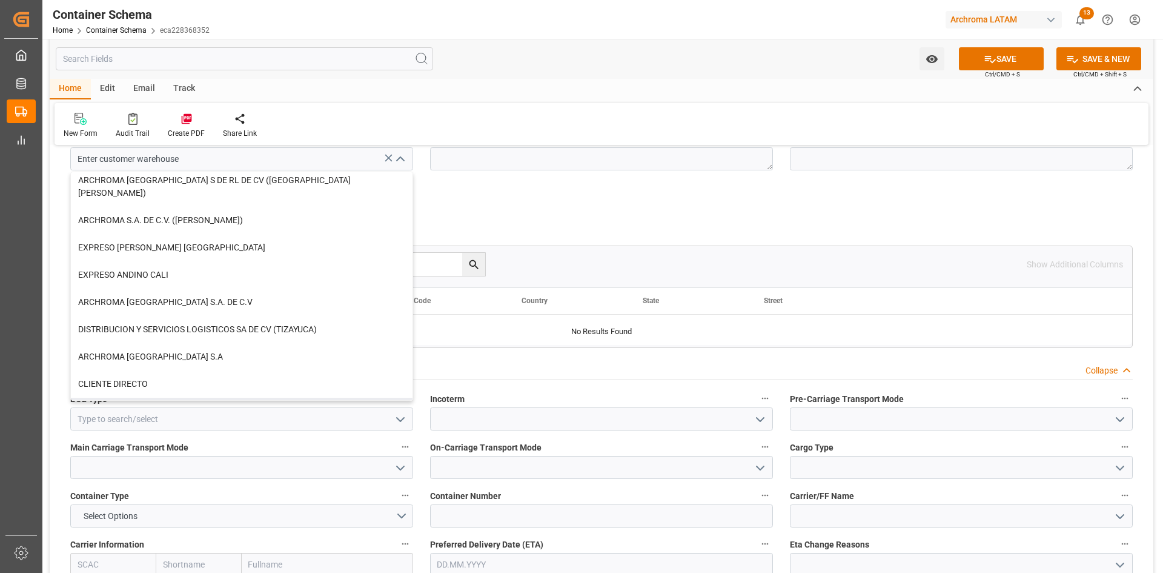
scroll to position [121, 0]
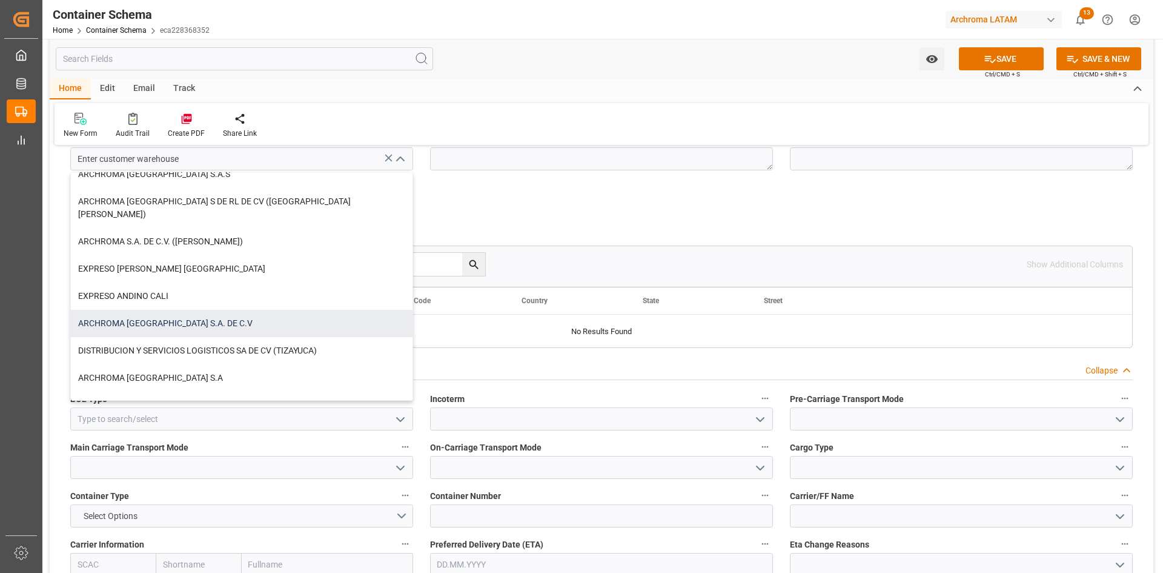
click at [197, 318] on div "ARCHROMA [GEOGRAPHIC_DATA] S.A. DE C.V" at bounding box center [242, 323] width 342 height 27
type input "ARCHROMA [GEOGRAPHIC_DATA] S.A. DE C.V"
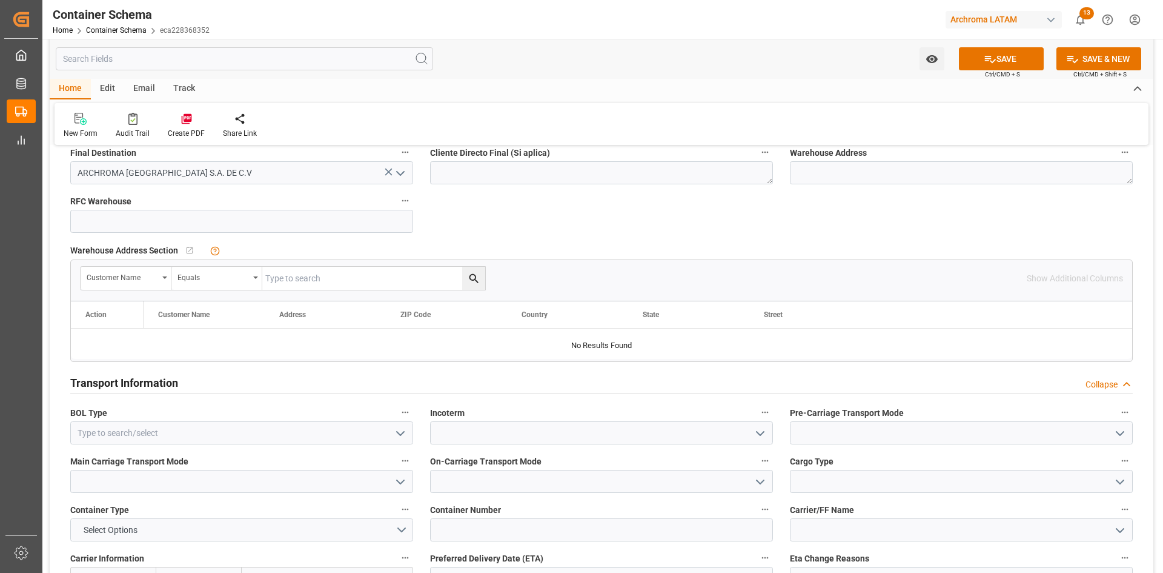
scroll to position [909, 0]
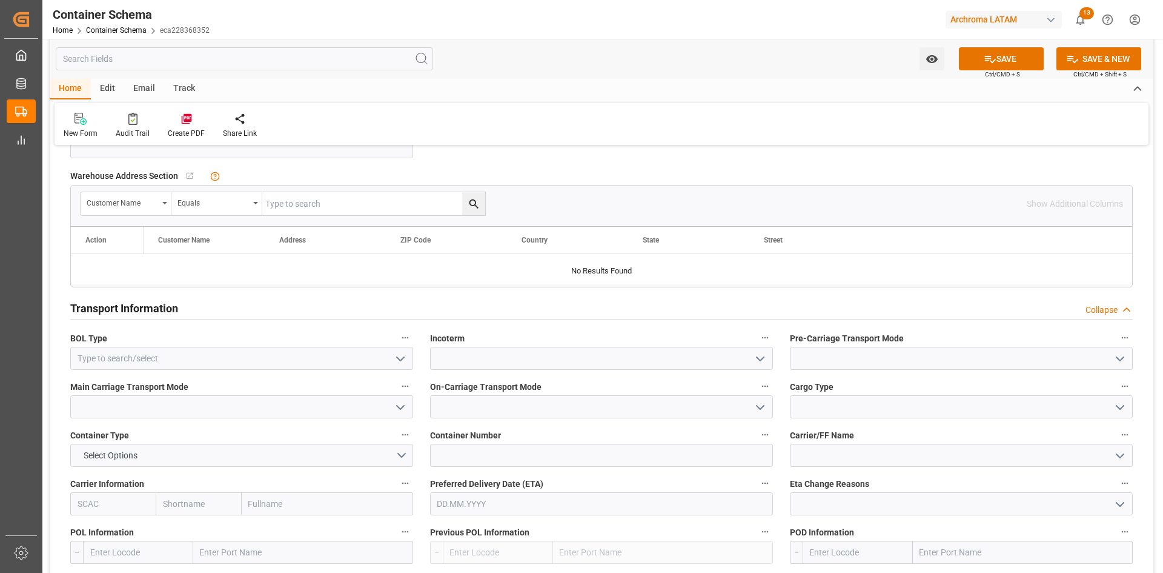
click at [401, 357] on icon "open menu" at bounding box center [400, 358] width 15 height 15
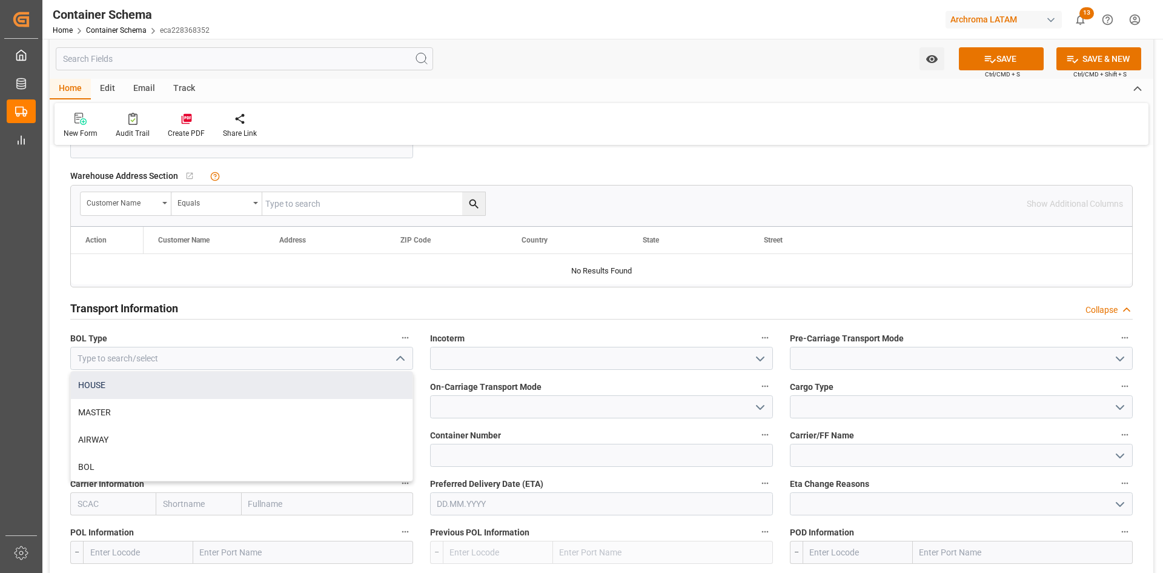
click at [187, 392] on div "HOUSE" at bounding box center [242, 384] width 342 height 27
type input "HOUSE"
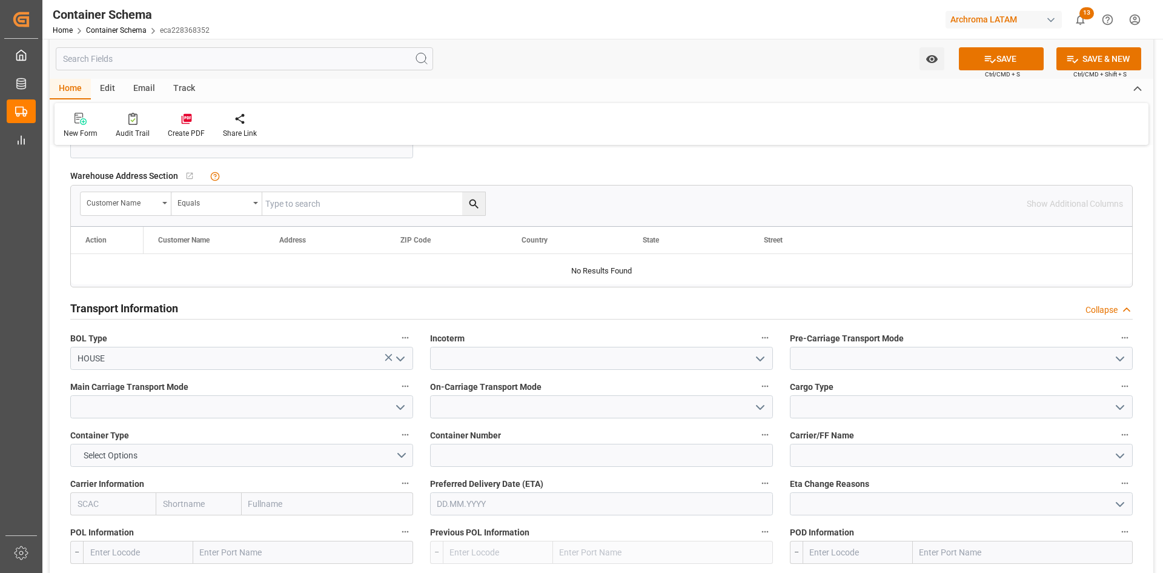
click at [753, 354] on icon "open menu" at bounding box center [760, 358] width 15 height 15
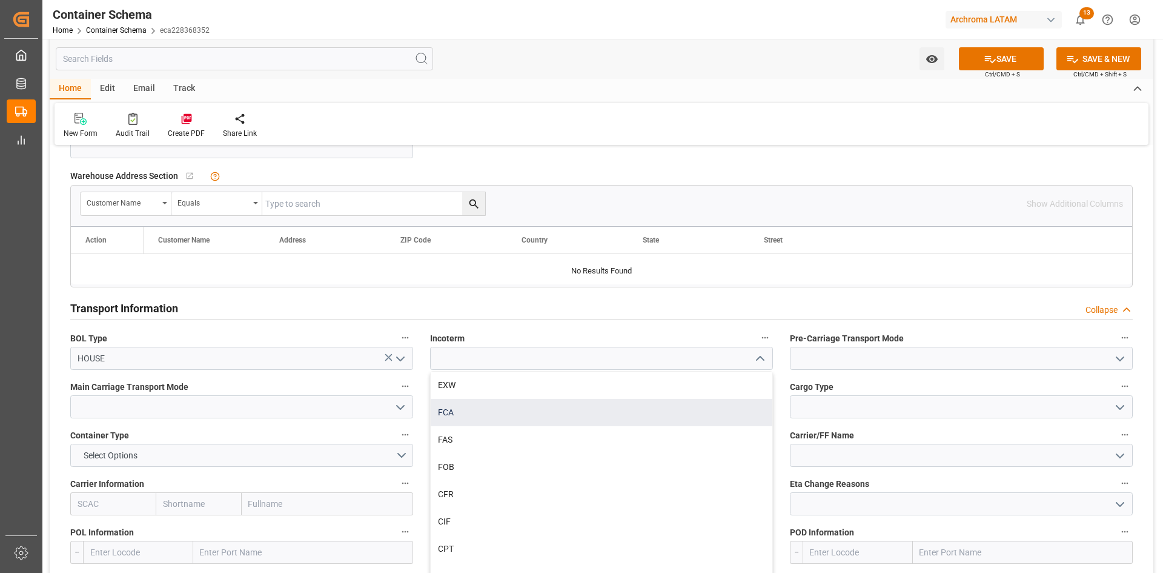
click at [483, 416] on div "FCA" at bounding box center [602, 412] width 342 height 27
type input "FCA"
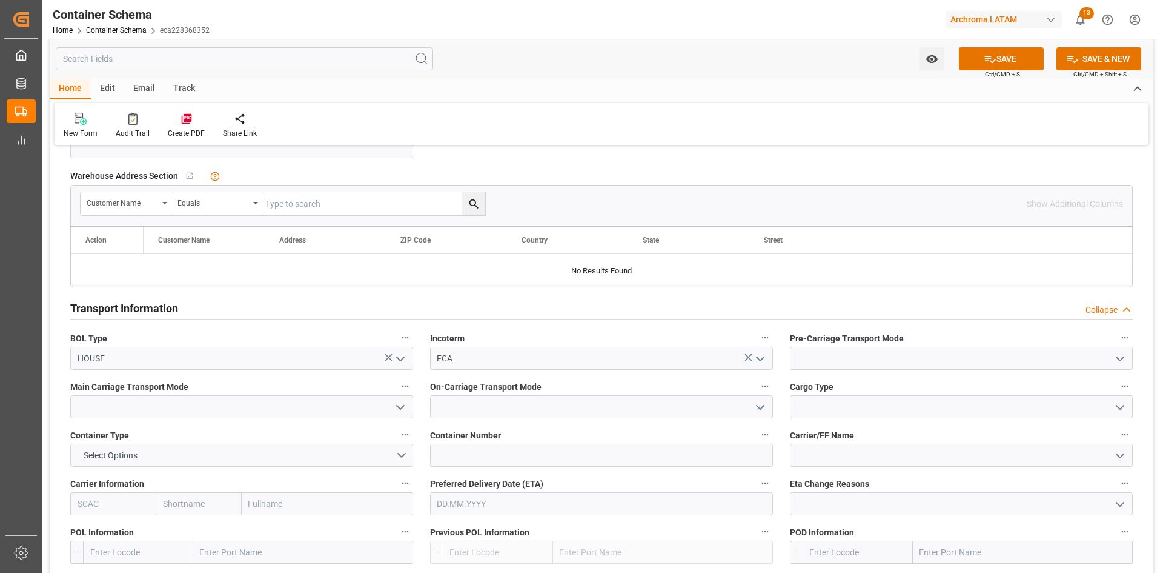
click at [1121, 362] on icon "open menu" at bounding box center [1120, 358] width 15 height 15
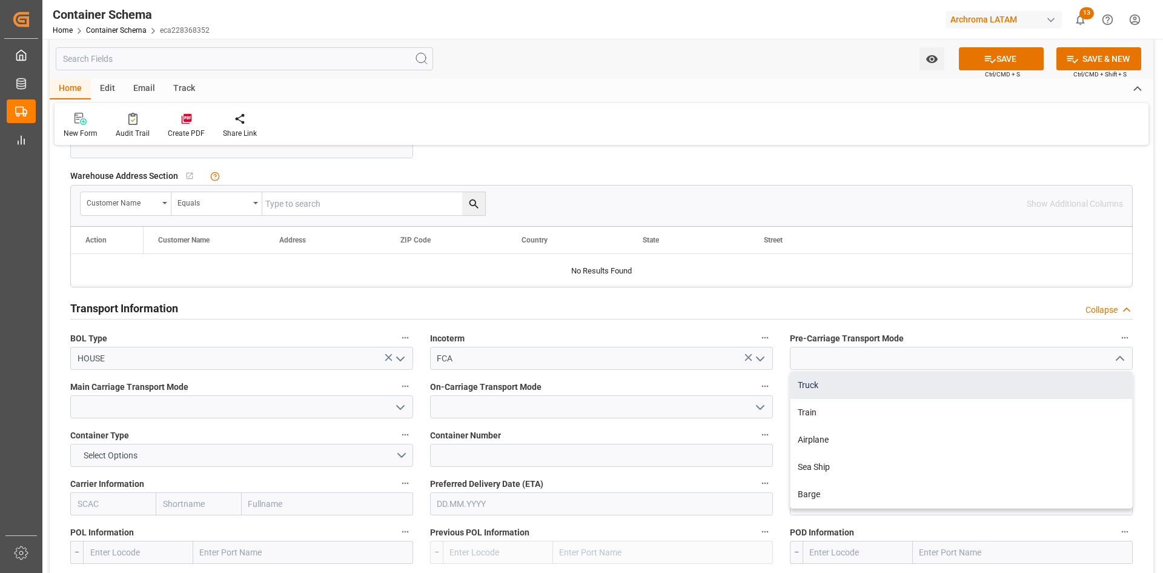
click at [877, 389] on div "Truck" at bounding box center [962, 384] width 342 height 27
type input "Truck"
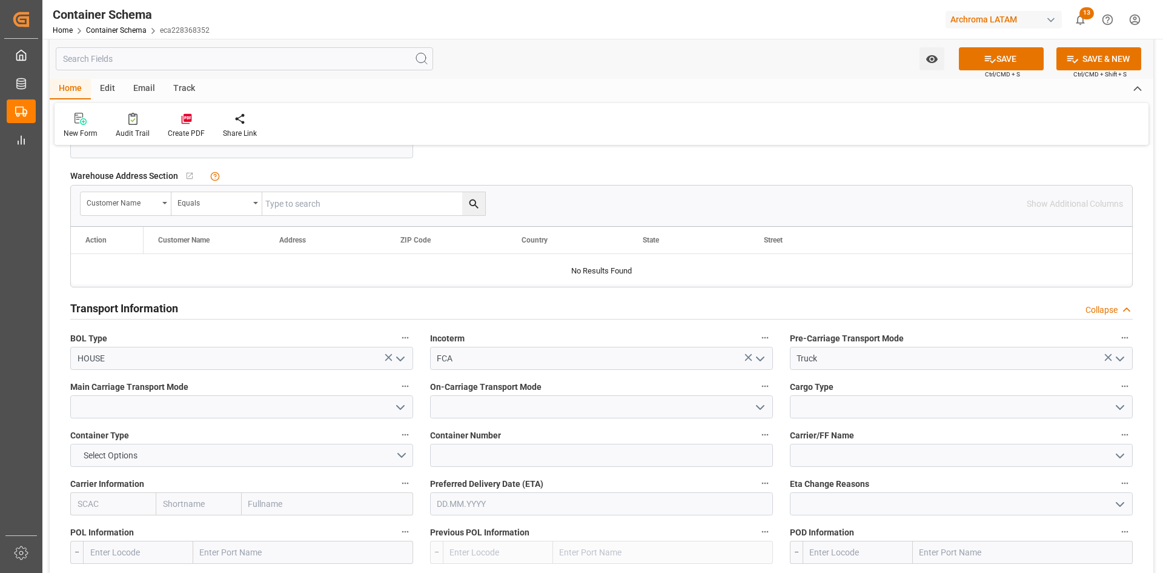
click at [401, 408] on polyline "open menu" at bounding box center [400, 407] width 7 height 4
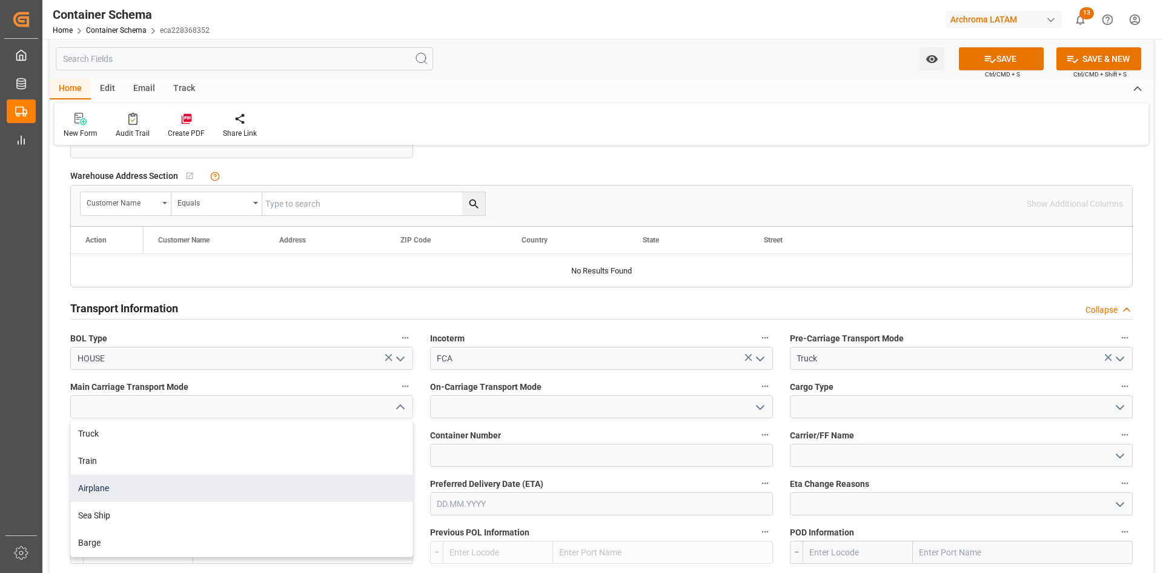
click at [138, 488] on div "Airplane" at bounding box center [242, 487] width 342 height 27
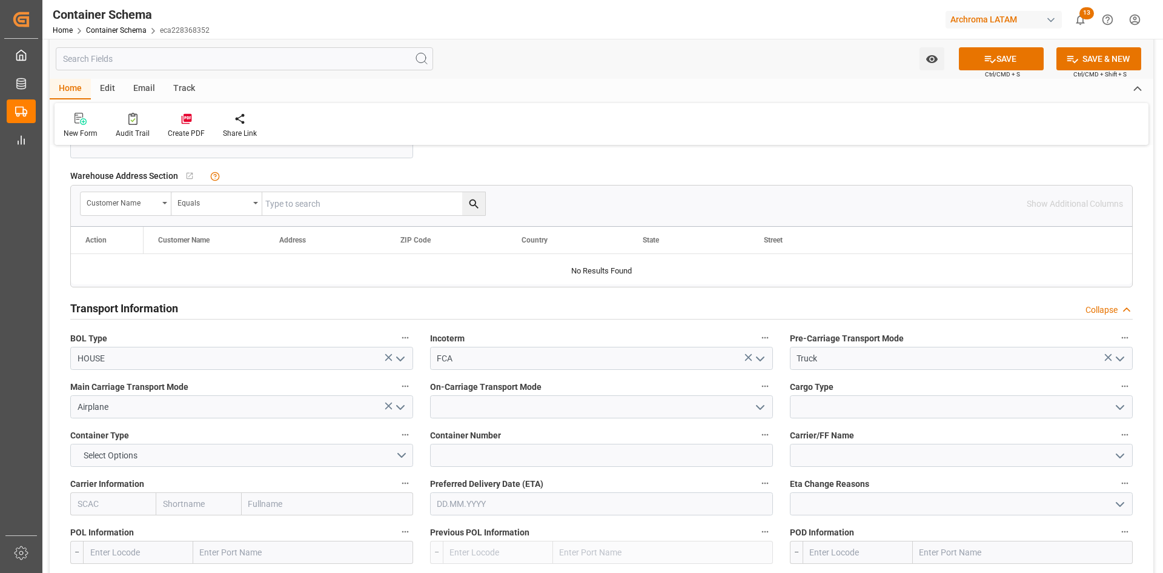
click at [396, 405] on icon "open menu" at bounding box center [400, 407] width 15 height 15
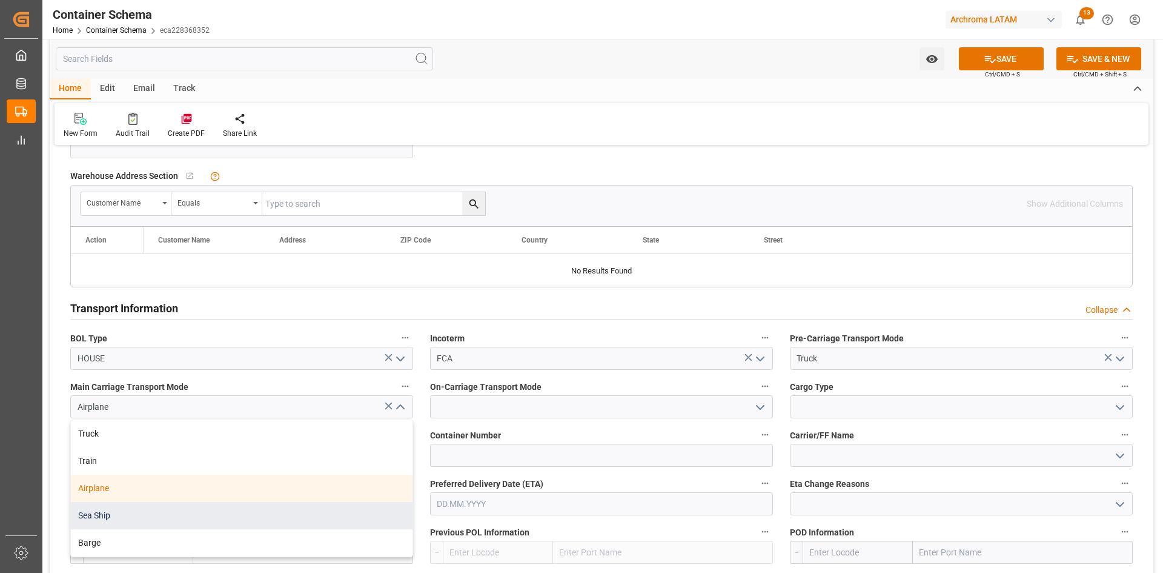
click at [116, 513] on div "Sea Ship" at bounding box center [242, 515] width 342 height 27
type input "Sea Ship"
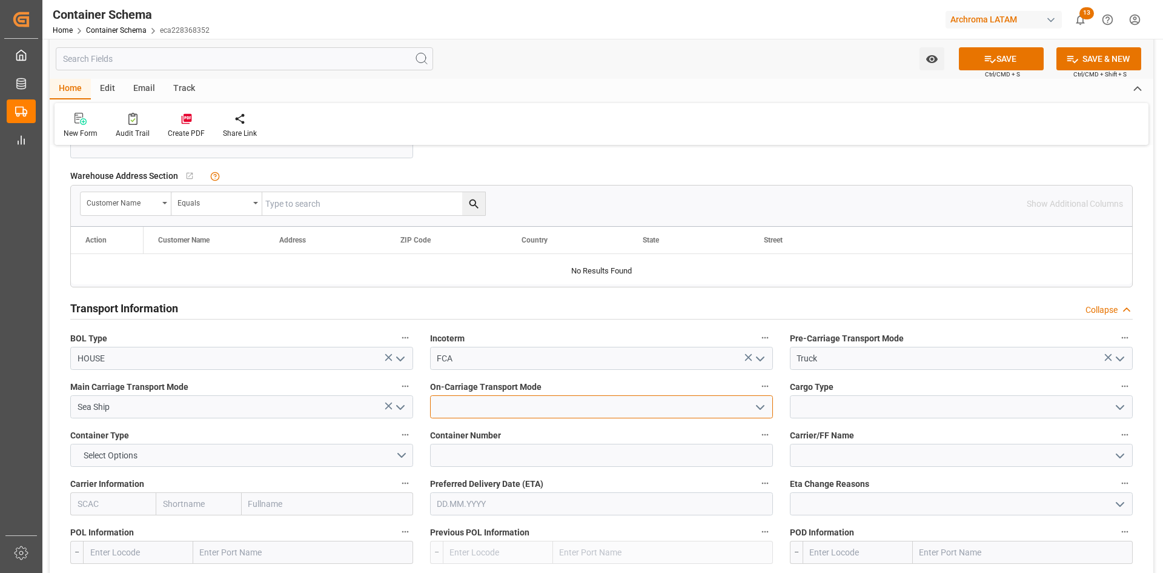
click at [750, 402] on input at bounding box center [601, 406] width 343 height 23
click at [756, 413] on icon "open menu" at bounding box center [760, 407] width 15 height 15
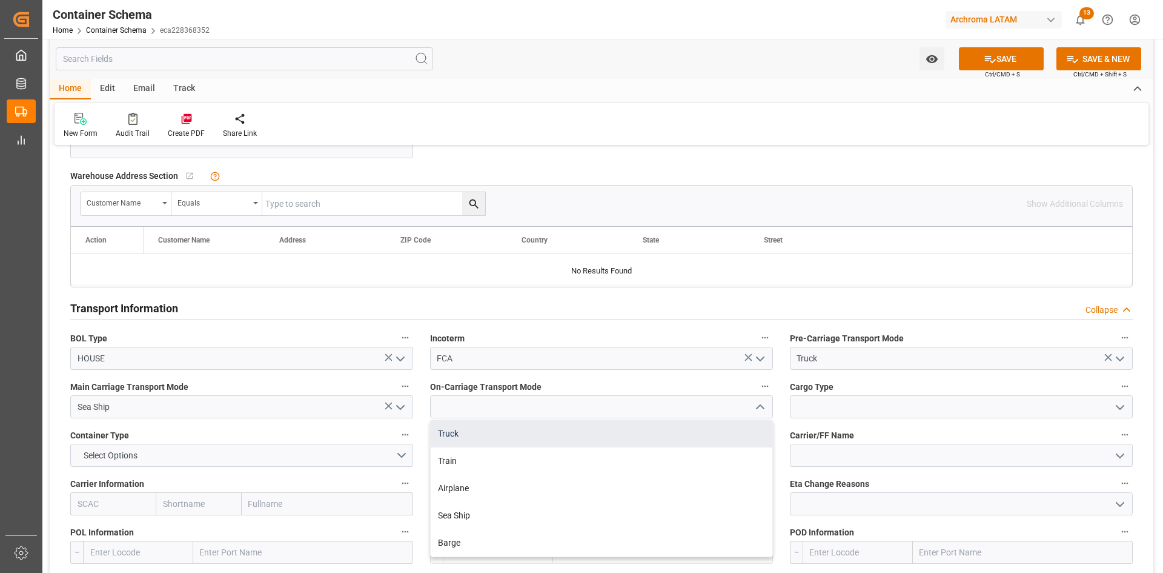
click at [476, 440] on div "Truck" at bounding box center [602, 433] width 342 height 27
type input "Truck"
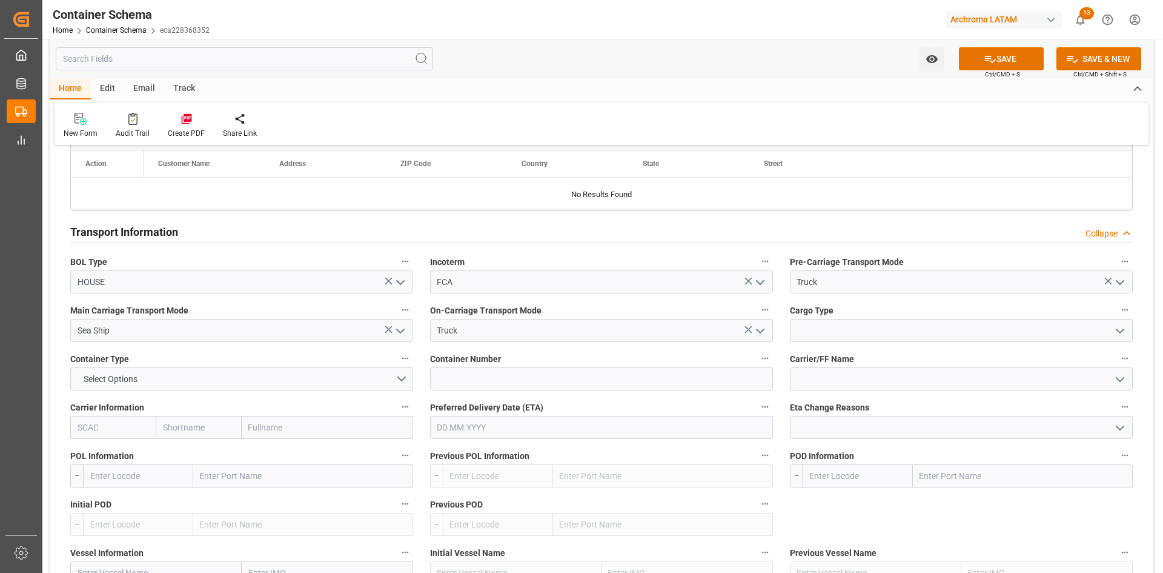
scroll to position [1030, 0]
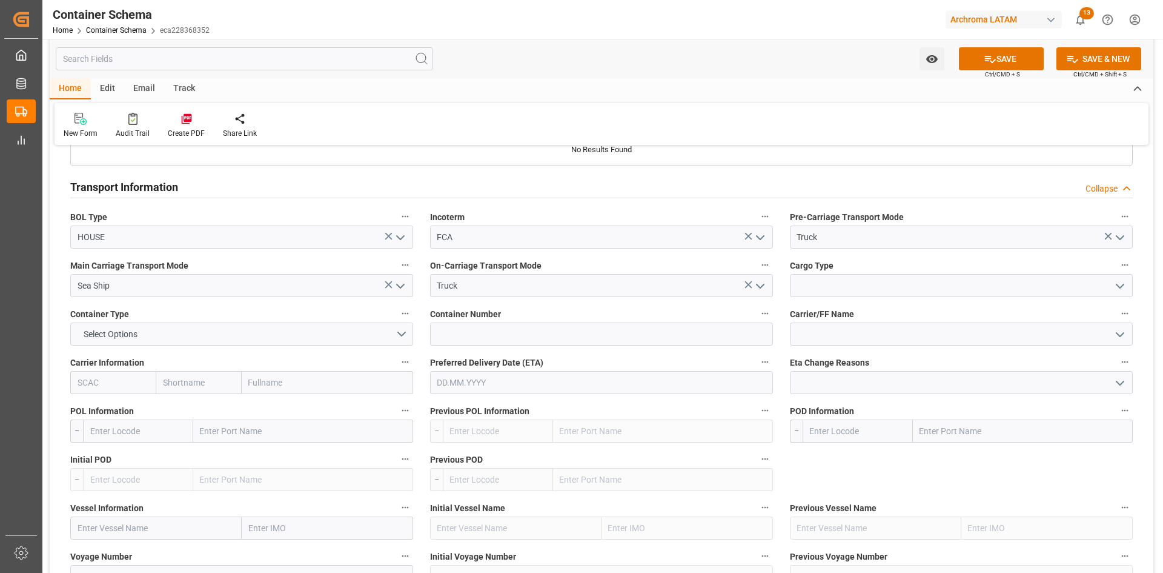
click at [1125, 287] on icon "open menu" at bounding box center [1120, 286] width 15 height 15
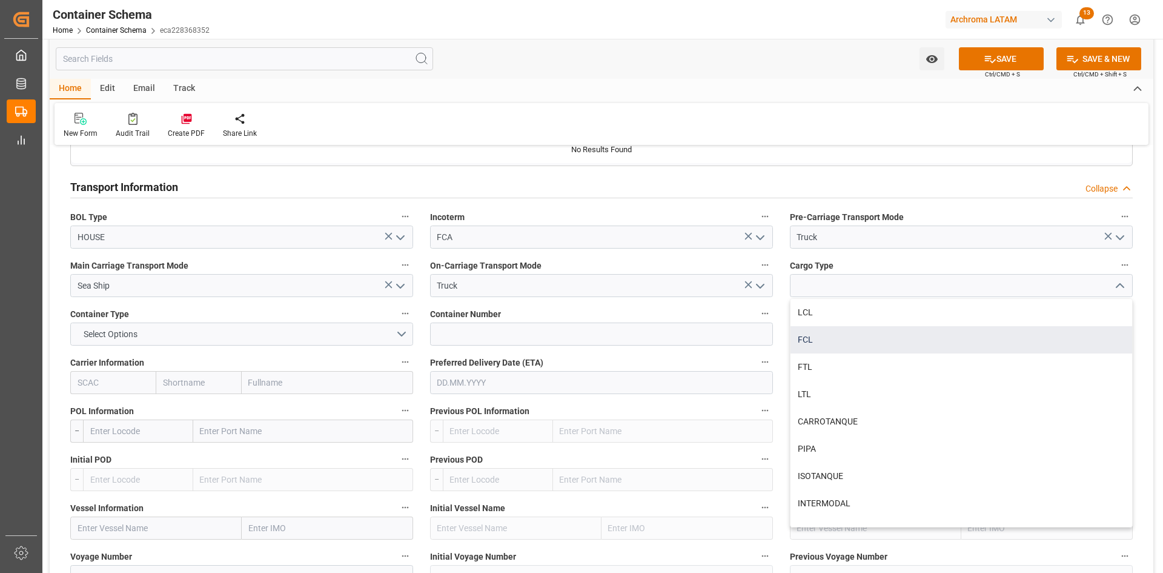
click at [825, 344] on div "FCL" at bounding box center [962, 339] width 342 height 27
type input "FCL"
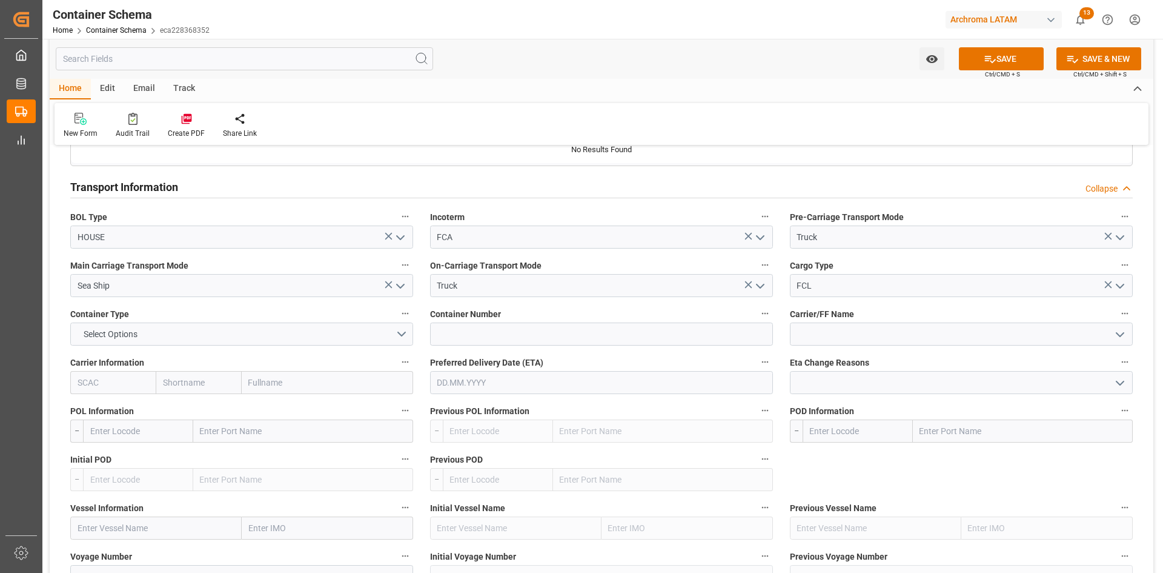
click at [537, 352] on div "Preferred Delivery Date (ETA)" at bounding box center [602, 374] width 360 height 48
click at [559, 338] on input at bounding box center [601, 333] width 343 height 23
paste input "MRKU8502098"
type input "MRKU8502098"
click at [857, 338] on input at bounding box center [961, 333] width 343 height 23
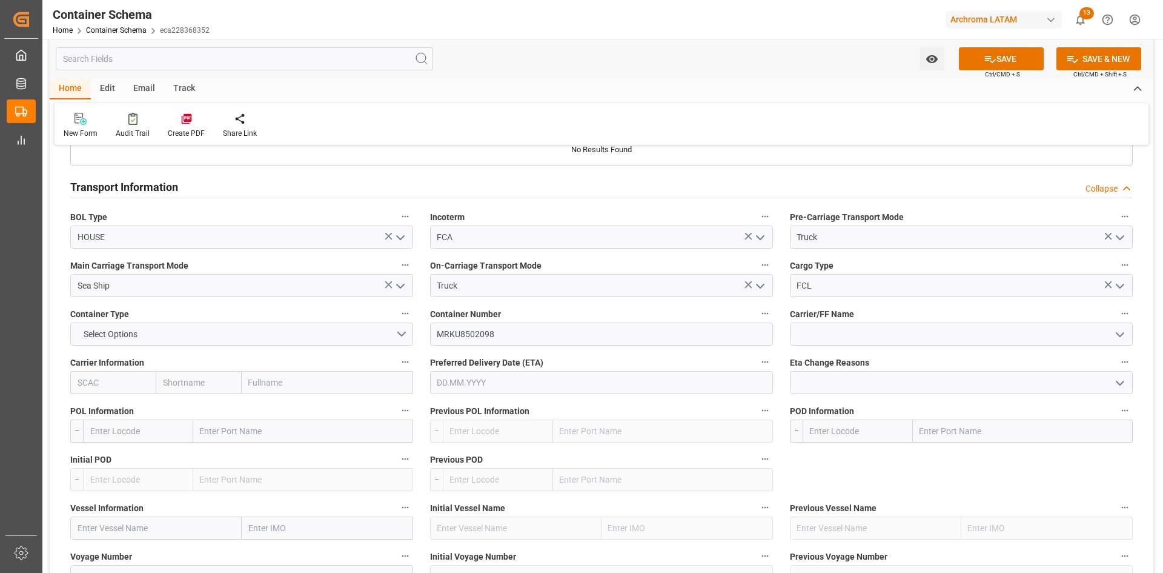
click at [1117, 330] on icon "open menu" at bounding box center [1120, 334] width 15 height 15
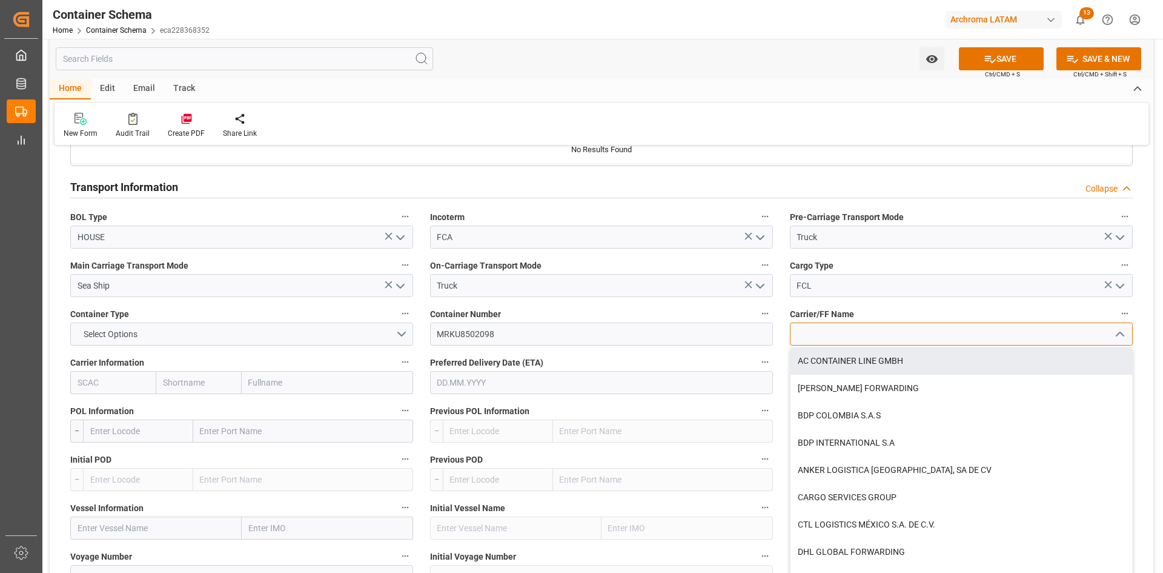
click at [901, 333] on input at bounding box center [961, 333] width 343 height 23
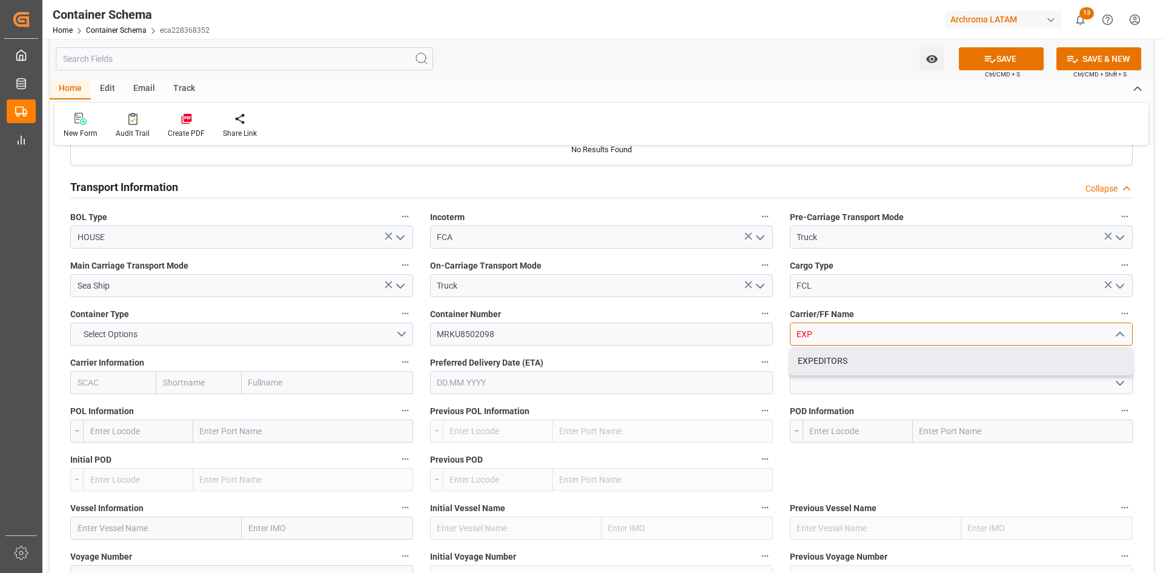
click at [890, 360] on div "EXPEDITORS" at bounding box center [962, 360] width 342 height 27
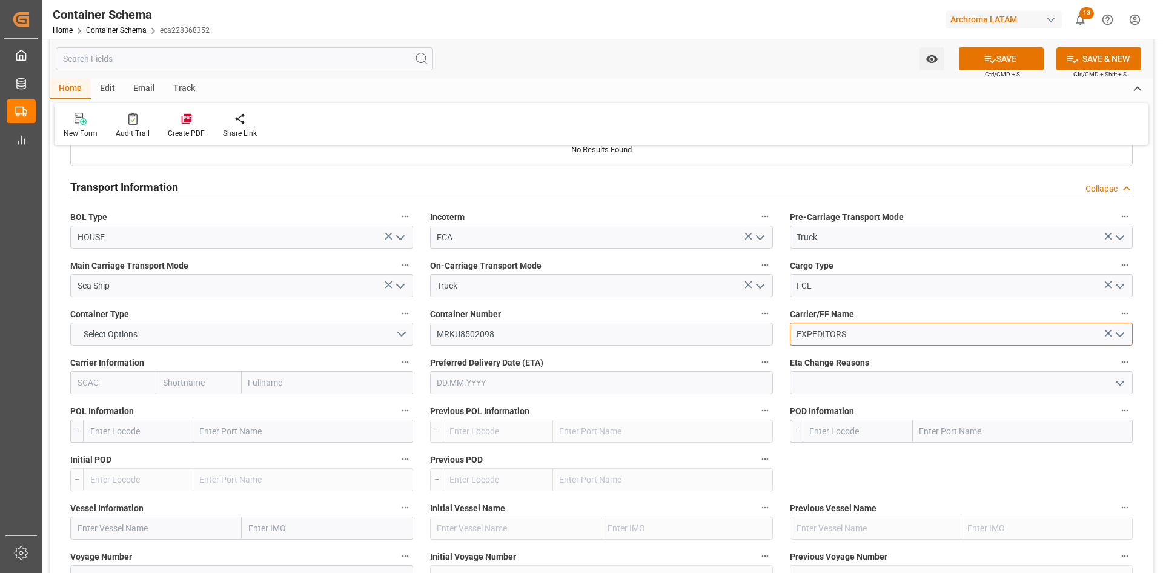
type input "EXPEDITORS"
click at [304, 393] on input "text" at bounding box center [327, 382] width 171 height 23
type input "MAER"
click at [313, 411] on div "Maersk Line AS" at bounding box center [306, 409] width 128 height 27
type input "MAEU"
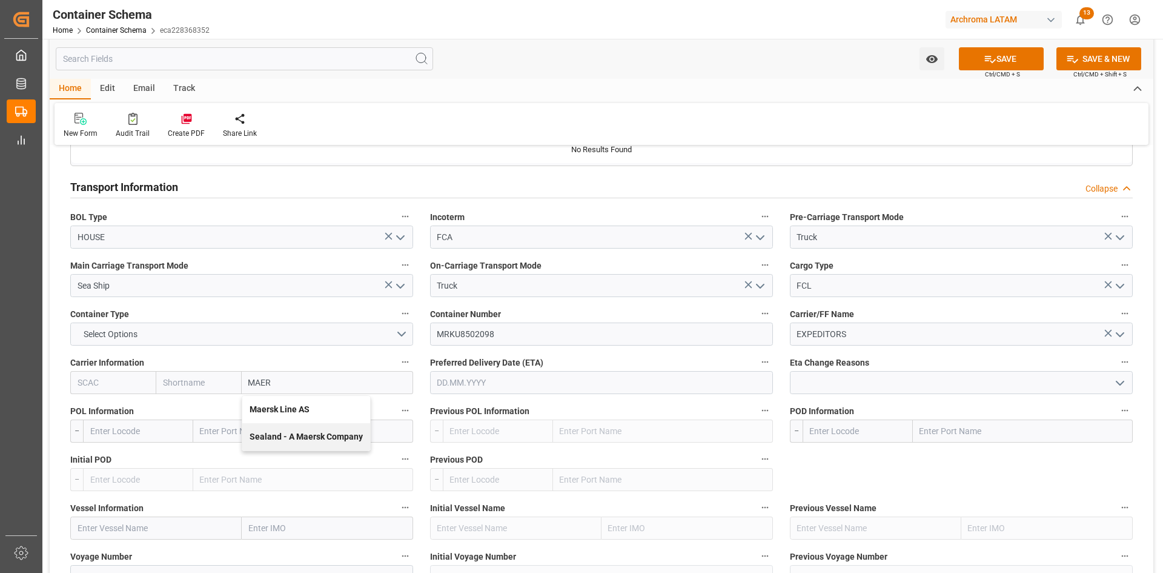
type input "Maersk"
type input "Maersk Line AS"
click at [217, 429] on input "text" at bounding box center [303, 430] width 220 height 23
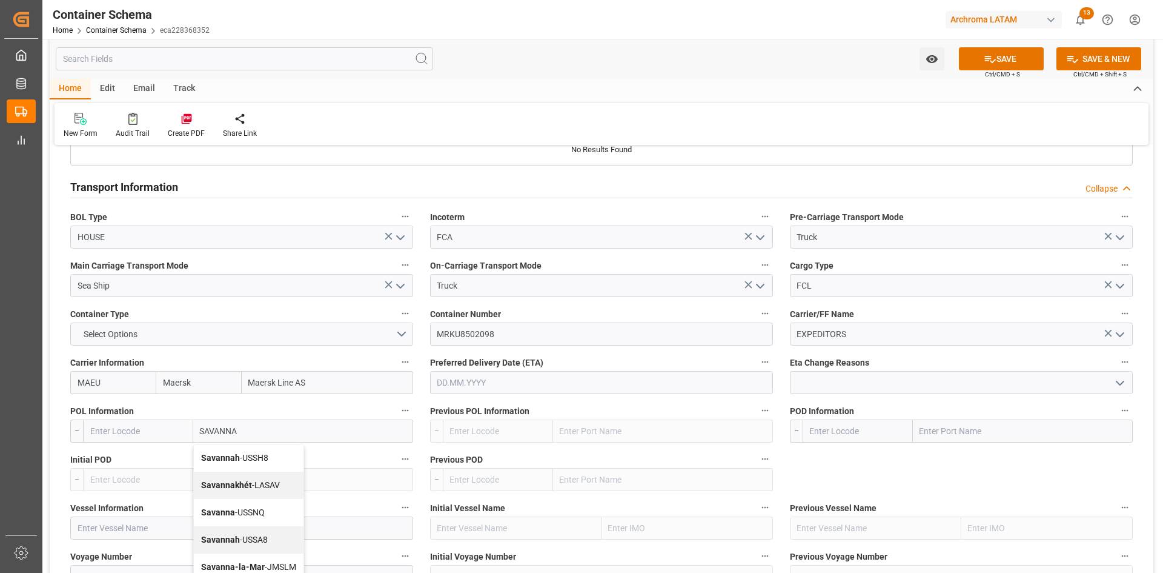
type input "SAVANNAH"
click at [247, 456] on span "Savannah - USSH8" at bounding box center [234, 458] width 67 height 10
type input "USSH8"
type input "Savannah"
click at [949, 427] on input "text" at bounding box center [1023, 430] width 220 height 23
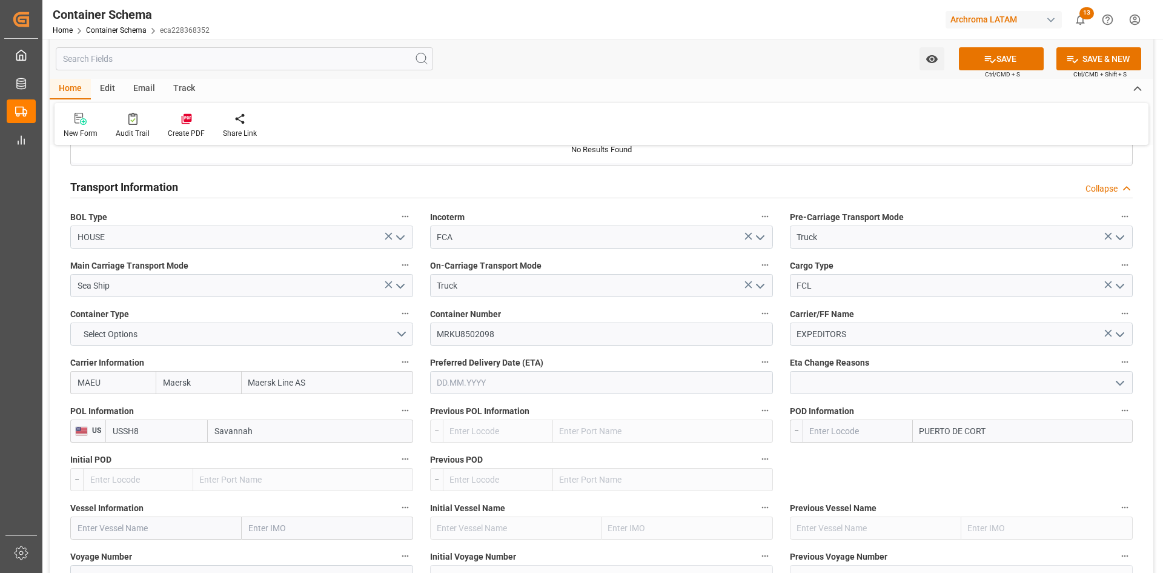
type input "PUERTO DE CORTE"
drag, startPoint x: 1000, startPoint y: 437, endPoint x: 913, endPoint y: 451, distance: 88.4
click at [913, 451] on div "Transport Type Select Options References Collapse Logistic Coordinator Referenc…" at bounding box center [602, 222] width 1104 height 2192
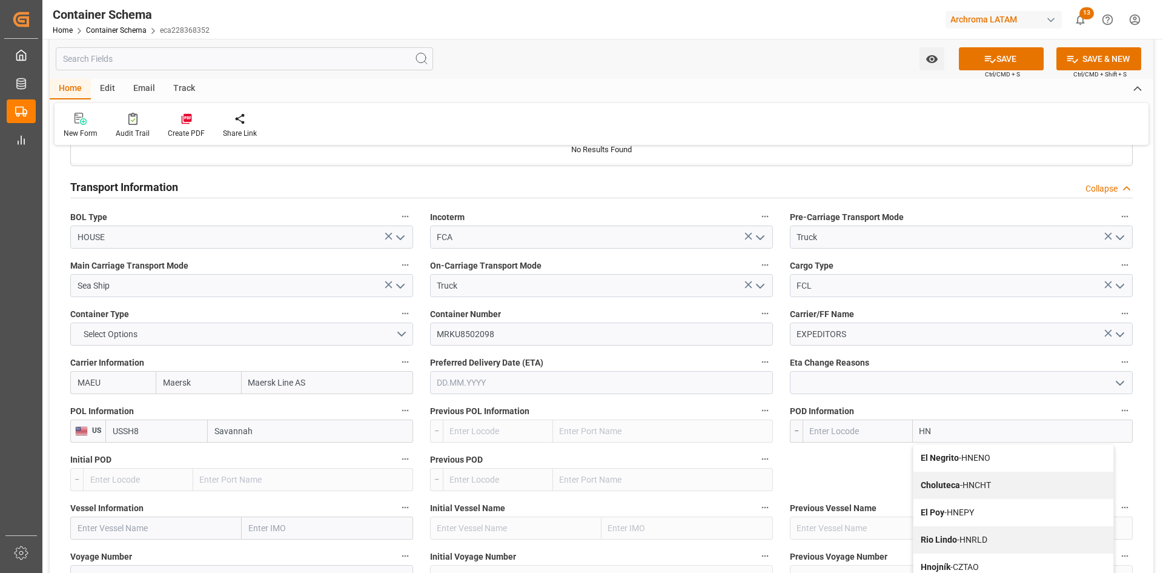
type input "HNP"
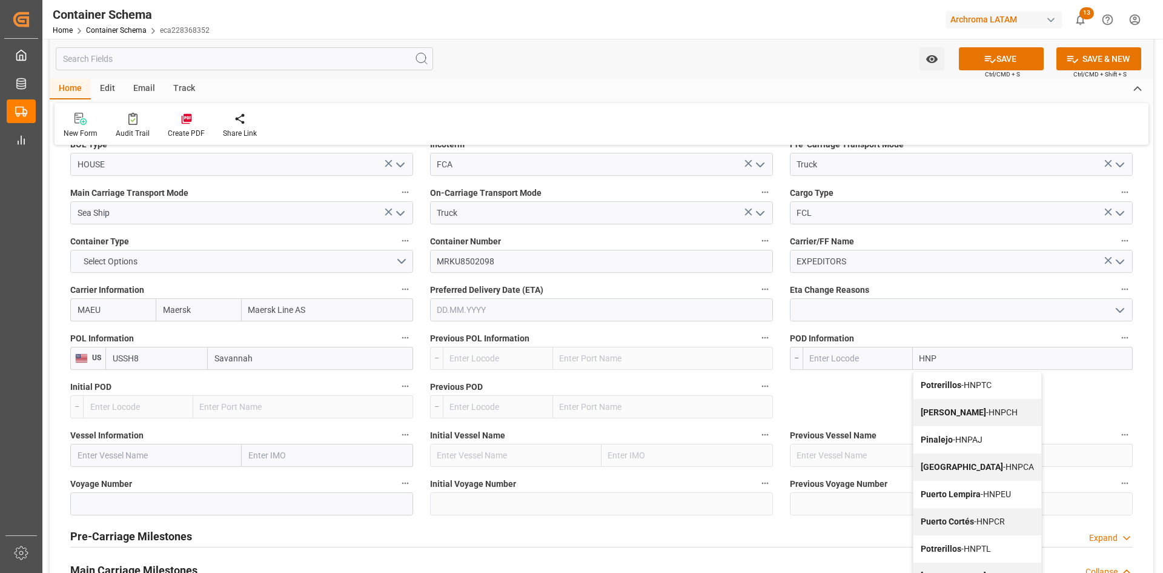
scroll to position [1151, 0]
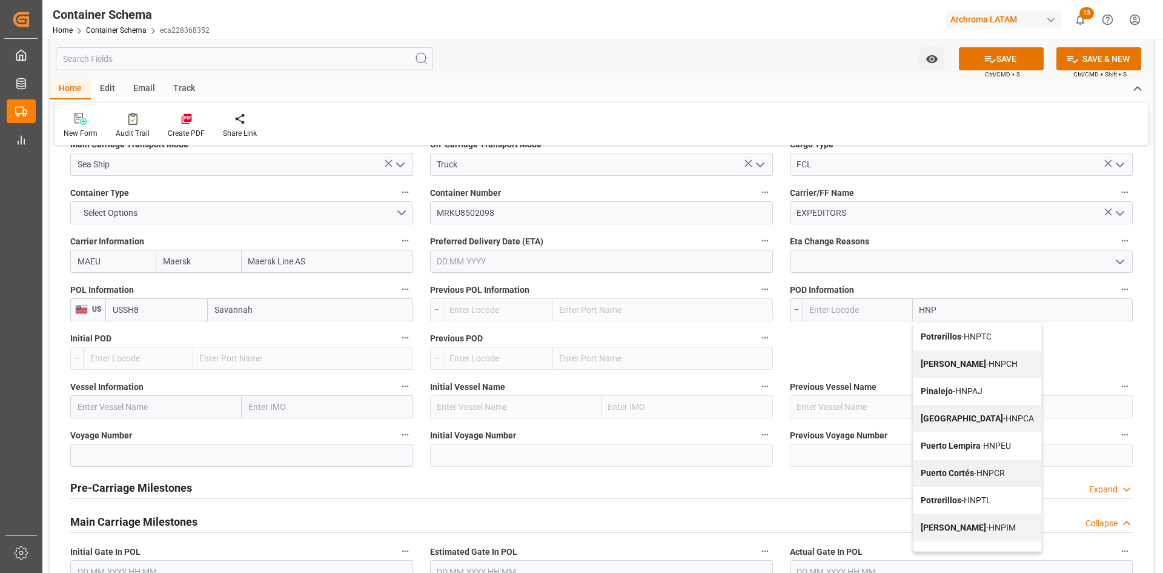
click at [981, 474] on span "Puerto Cortés - HNPCR" at bounding box center [963, 473] width 84 height 10
type input "HNPCR"
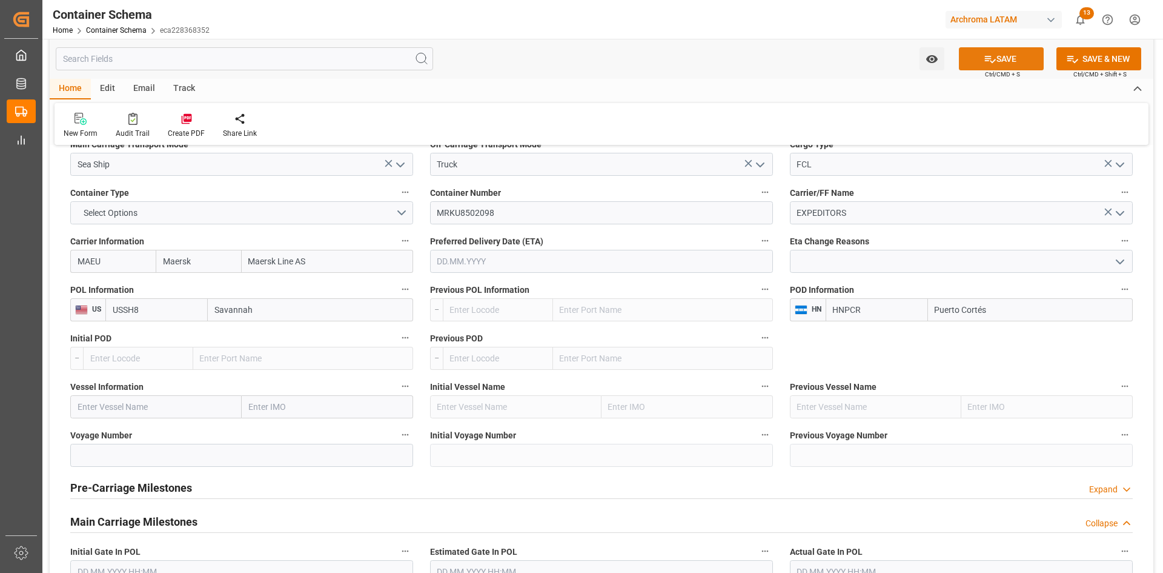
type input "Puerto Cortés"
click at [1026, 64] on button "SAVE" at bounding box center [1001, 58] width 85 height 23
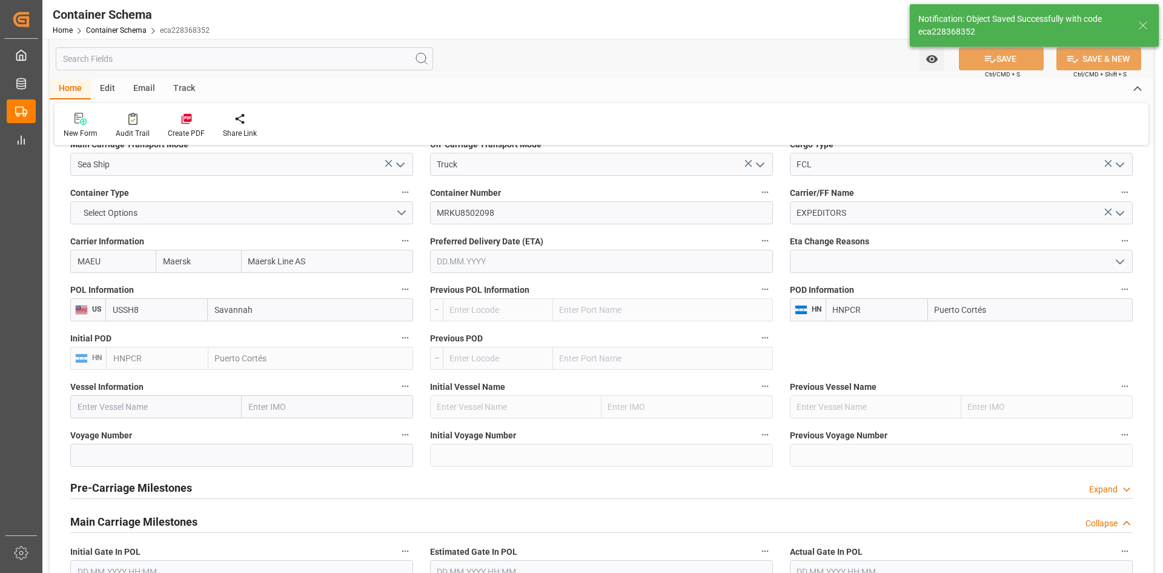
type input "Document Sent"
type textarea "INHDELVA SUR, 800 MTS CARRETERA A LA JUTOSA, CHOLOMA, HONDURAS, CORTES,ZONA LIB…"
type input "HNPCR"
type input "Puerto Cortés"
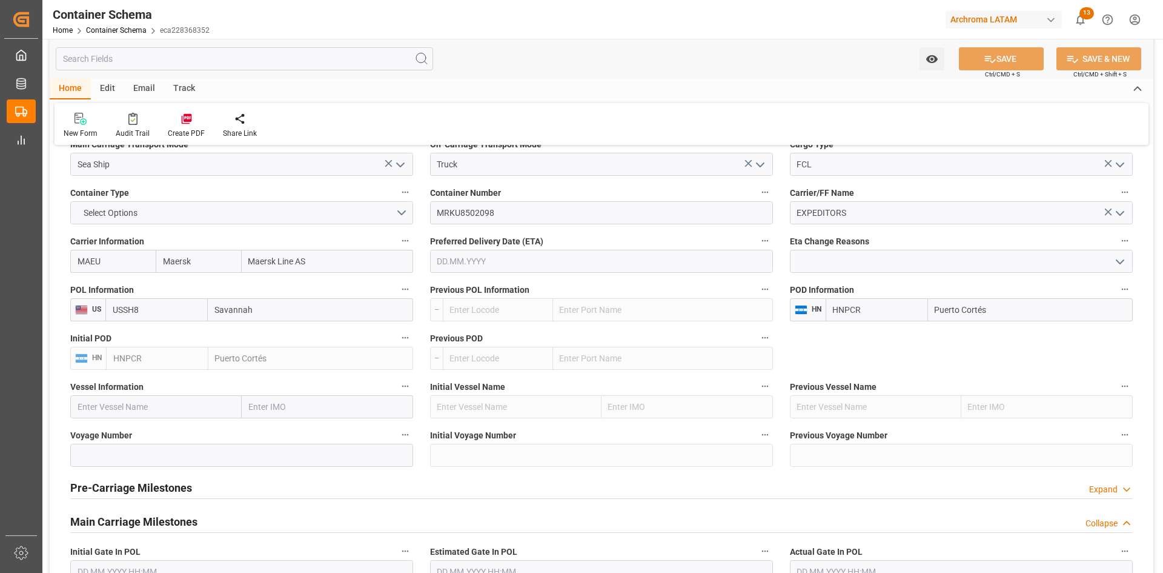
click at [120, 401] on input "text" at bounding box center [155, 406] width 171 height 23
paste input "POLAR BRASIL"
type input "POLAR BRASIL"
drag, startPoint x: 139, startPoint y: 434, endPoint x: 164, endPoint y: 452, distance: 29.9
click at [139, 434] on span "POLAR BRASIL - 9797216" at bounding box center [152, 433] width 148 height 10
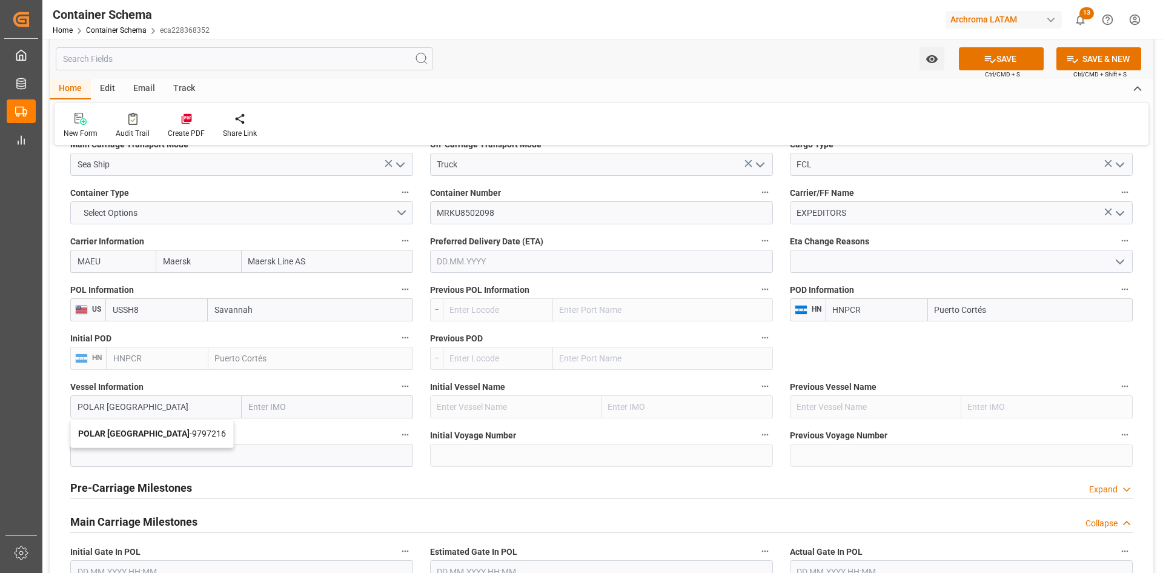
type input "9797216"
type input "POLAR BRASIL"
click at [142, 448] on input at bounding box center [241, 455] width 343 height 23
type input "H8E"
click at [1010, 59] on button "SAVE" at bounding box center [1001, 58] width 85 height 23
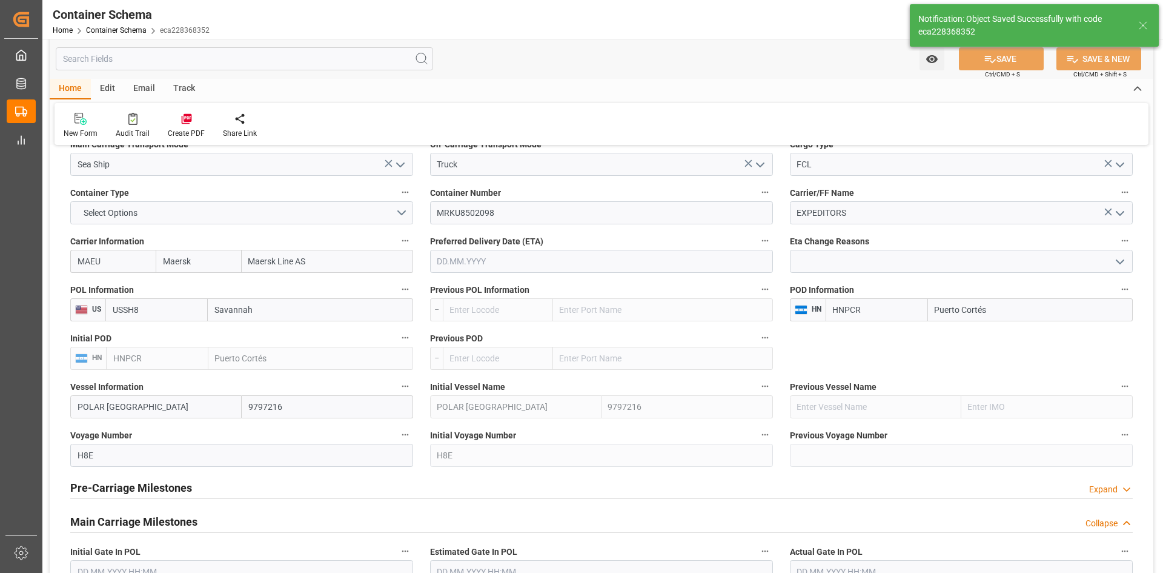
type input "POLAR BRASIL"
type input "9797216"
type input "H8E"
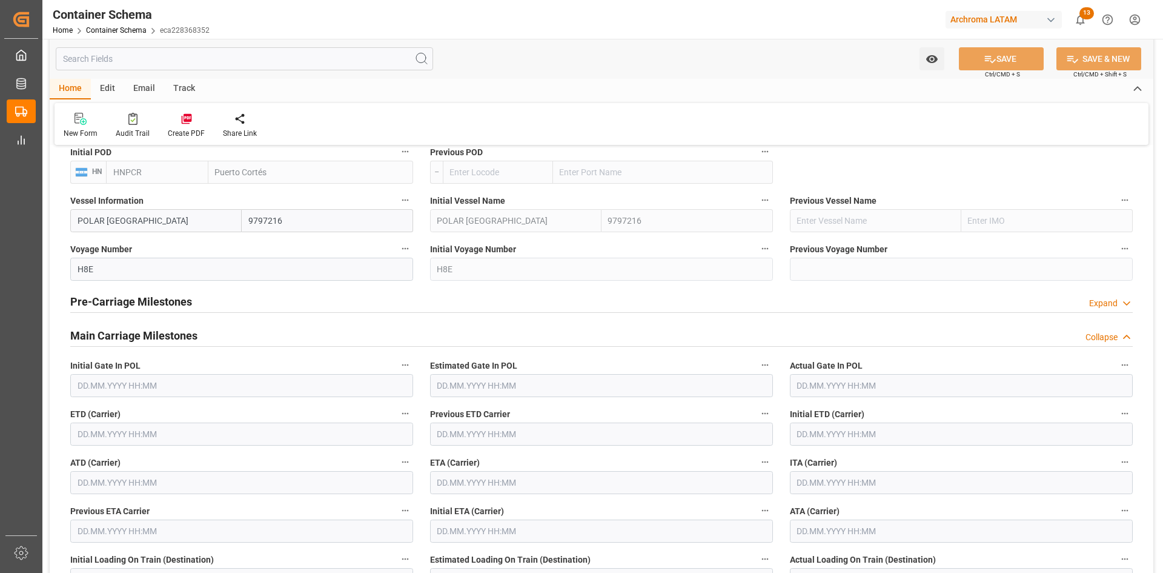
scroll to position [1515, 0]
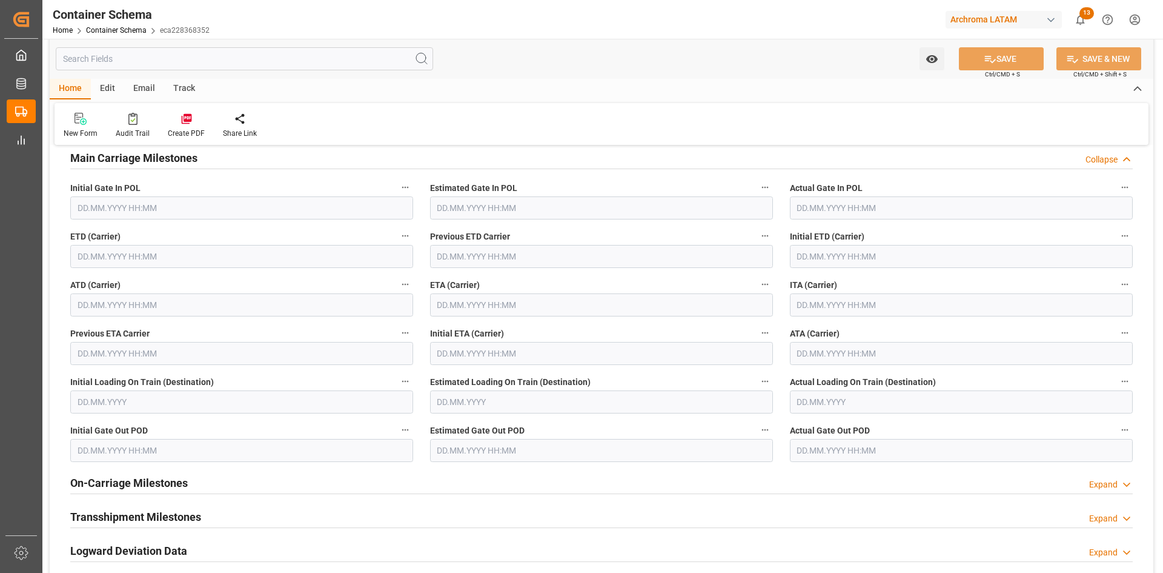
click at [164, 264] on input "text" at bounding box center [241, 256] width 343 height 23
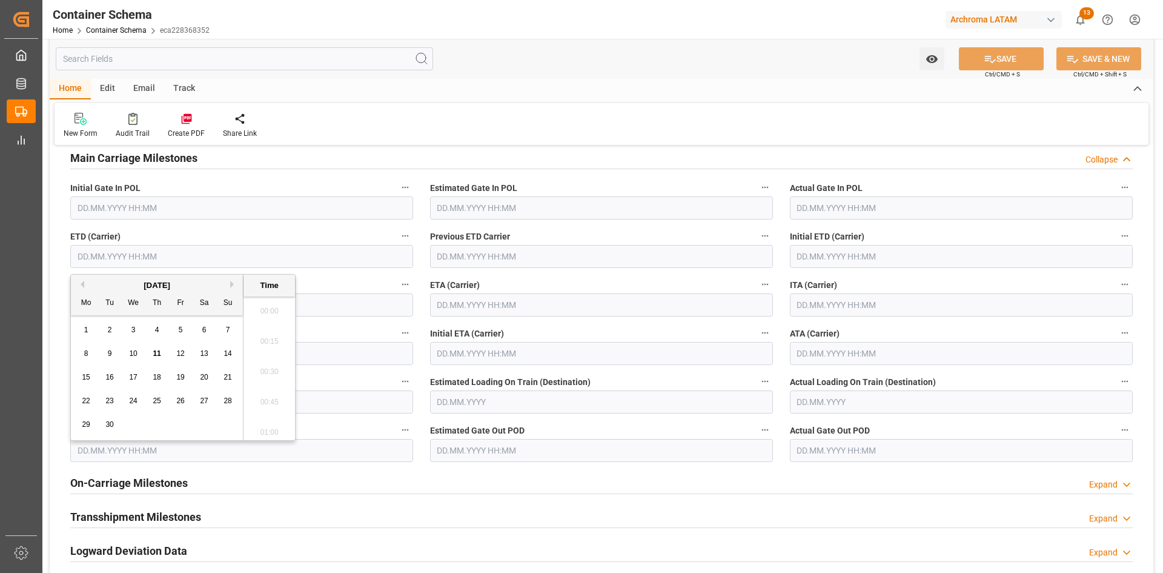
scroll to position [1580, 0]
click at [79, 282] on button "Previous Month" at bounding box center [80, 284] width 7 height 7
click at [176, 379] on span "15" at bounding box center [180, 377] width 8 height 8
type input "15.08.2025 00:00"
click at [553, 302] on input "text" at bounding box center [601, 304] width 343 height 23
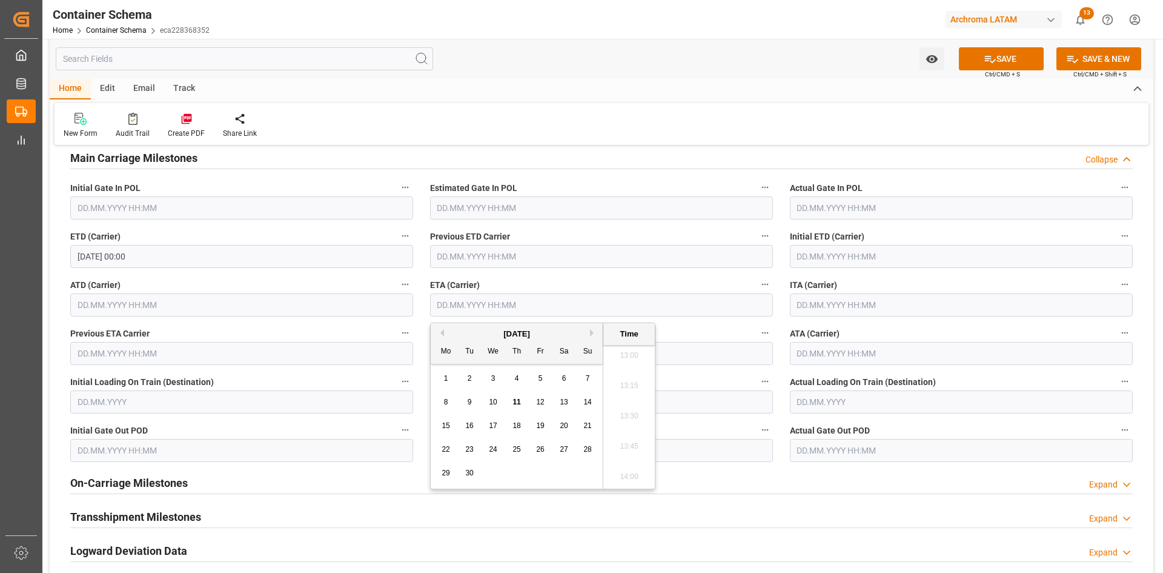
click at [535, 398] on div "12" at bounding box center [540, 402] width 15 height 15
type input "12.09.2025 00:00"
click at [984, 64] on icon at bounding box center [990, 59] width 13 height 13
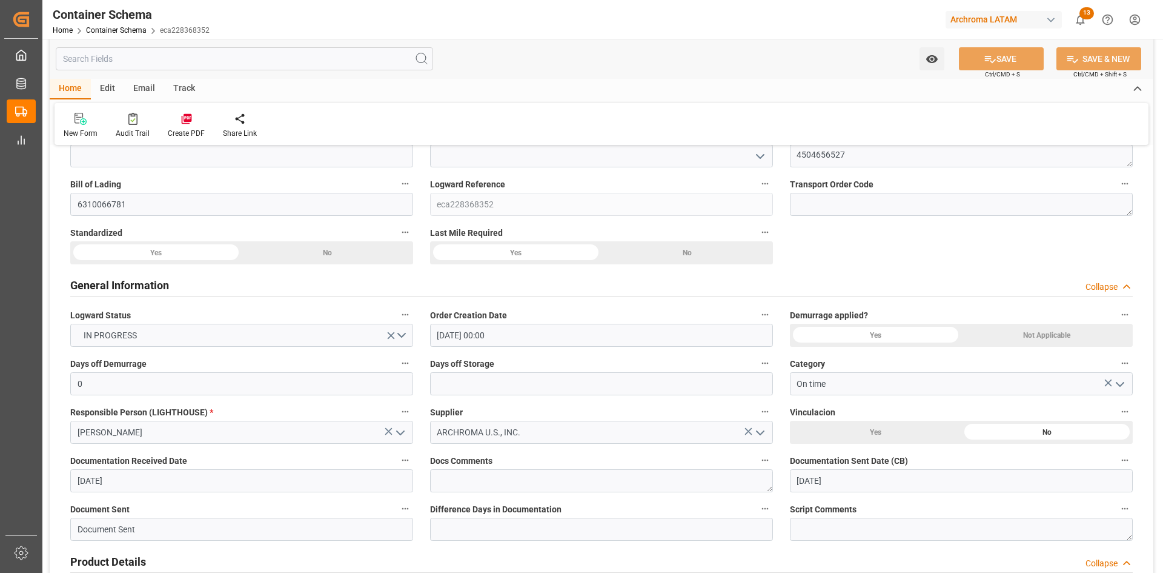
scroll to position [0, 0]
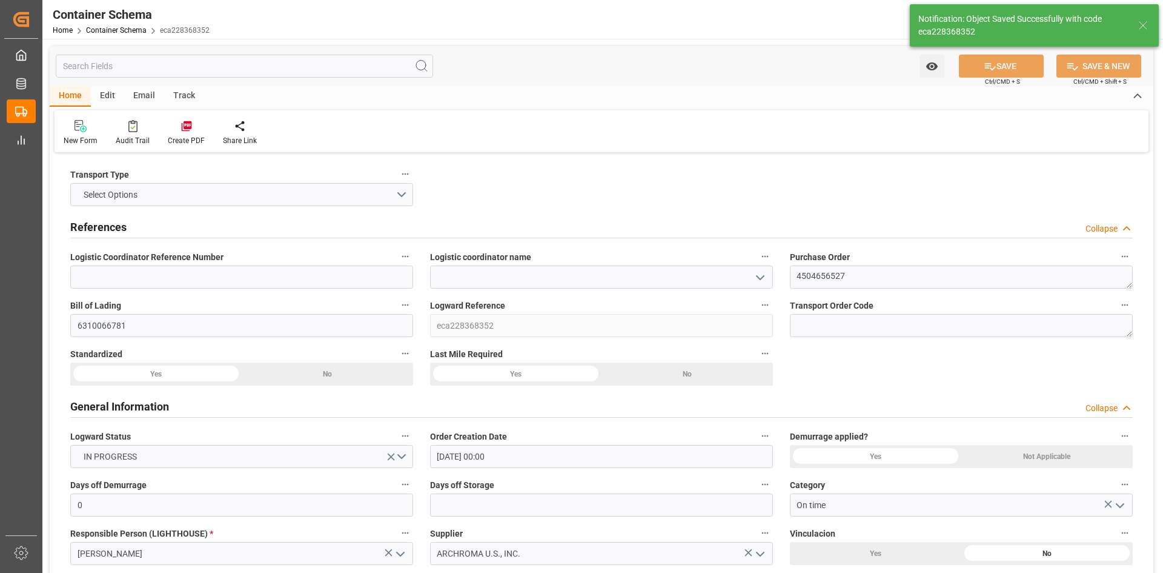
type input "12.09.2025 00:00"
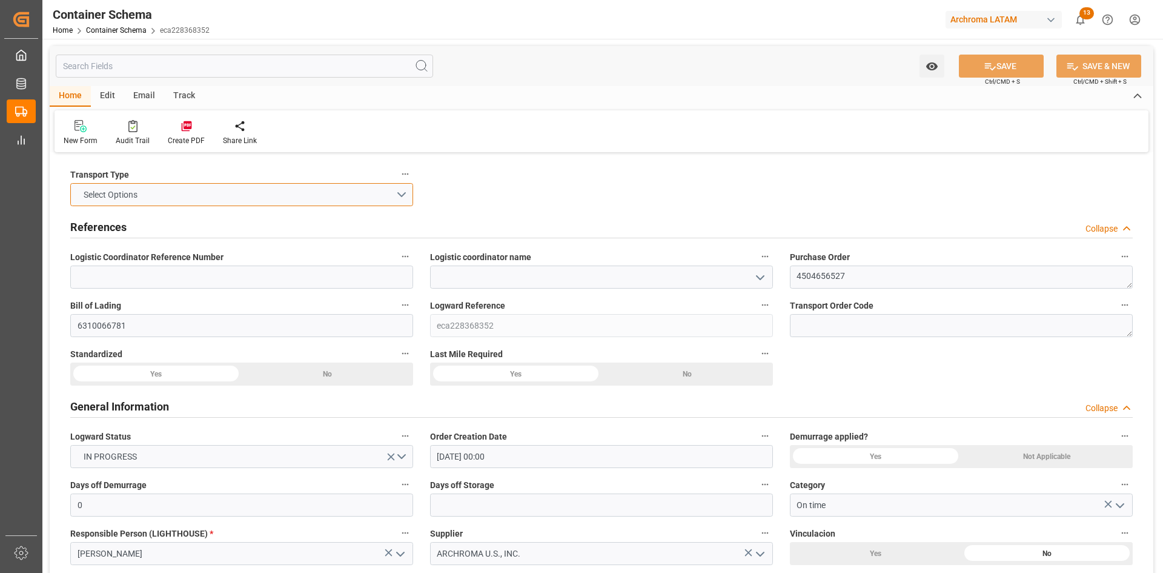
click at [385, 195] on button "Select Options" at bounding box center [241, 194] width 343 height 23
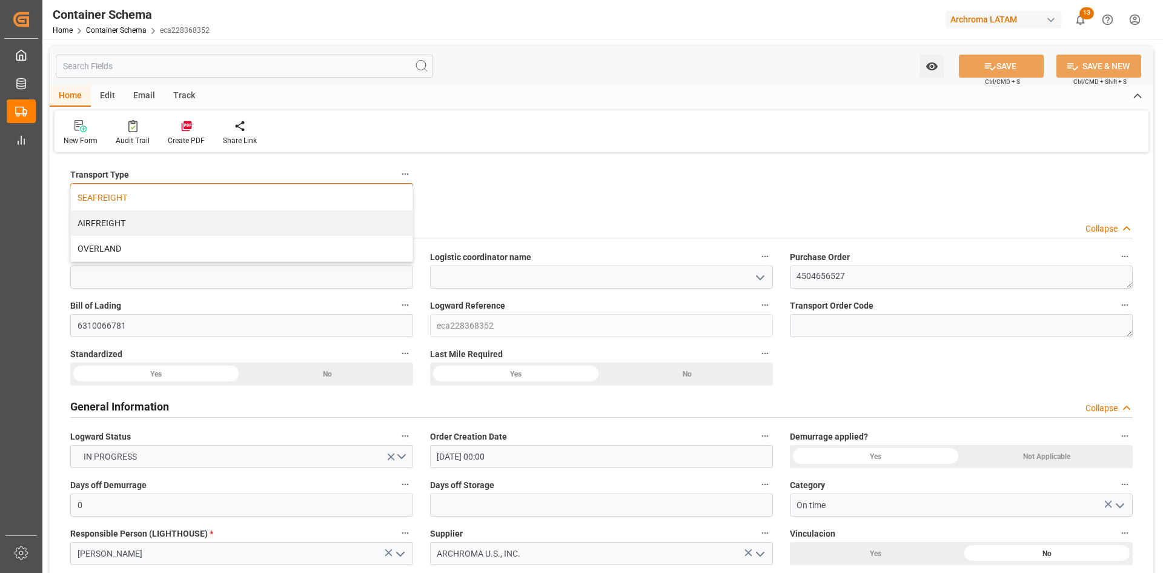
click at [158, 198] on div "SEAFREIGHT" at bounding box center [242, 197] width 342 height 25
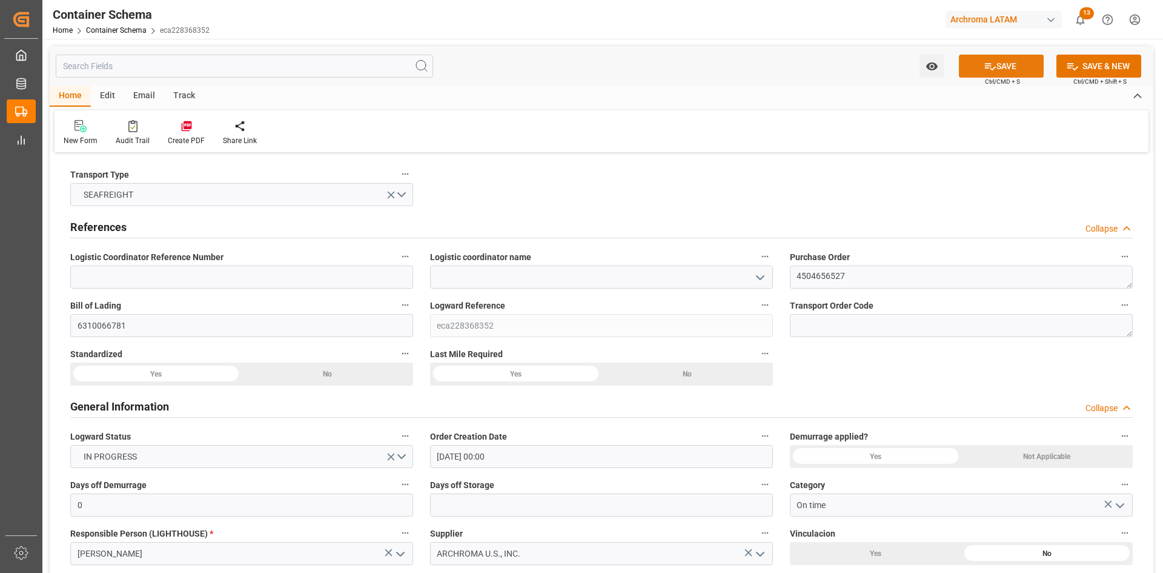
click at [1025, 65] on button "SAVE" at bounding box center [1001, 66] width 85 height 23
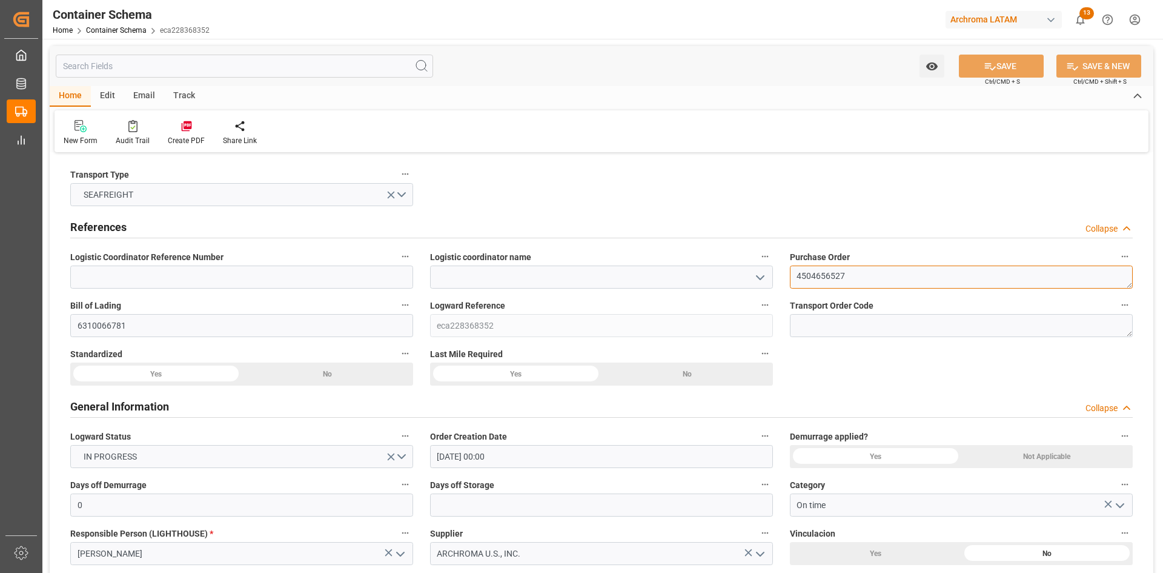
click at [871, 276] on textarea "4504656527" at bounding box center [961, 276] width 343 height 23
